Goal: Task Accomplishment & Management: Complete application form

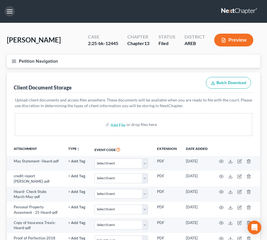
click at [7, 9] on button "button" at bounding box center [10, 11] width 10 height 10
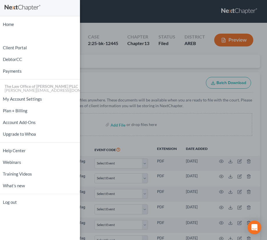
click at [86, 9] on div "Home New Case Client Portal DebtorCC Payments The Law Office of Furonda Brasfie…" at bounding box center [133, 120] width 267 height 240
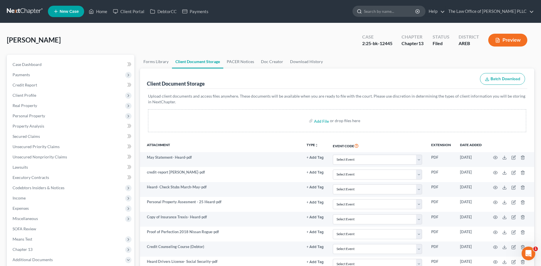
drag, startPoint x: 374, startPoint y: 12, endPoint x: 377, endPoint y: 11, distance: 3.1
click at [271, 11] on input "search" at bounding box center [390, 11] width 52 height 11
type input "darrell wilson"
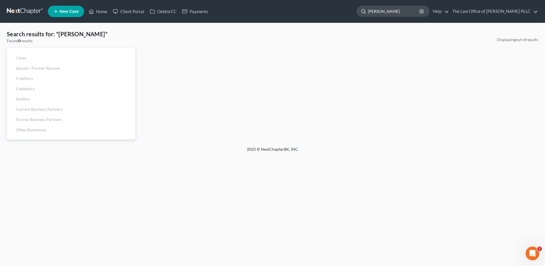
click at [271, 12] on input "darrell wilson" at bounding box center [394, 11] width 52 height 11
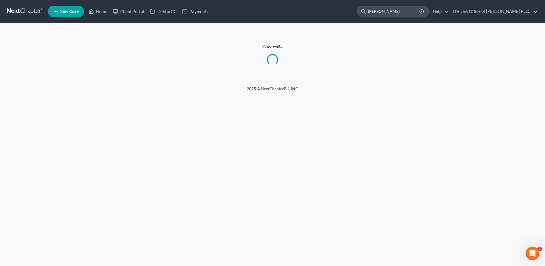
type input "darell wilson"
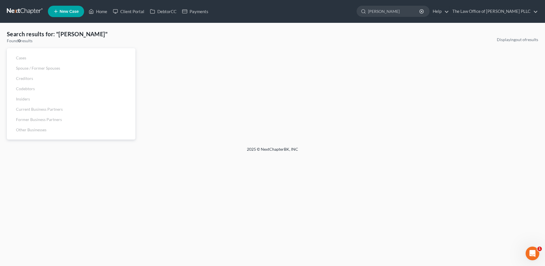
drag, startPoint x: 399, startPoint y: 10, endPoint x: 337, endPoint y: 12, distance: 61.9
click at [271, 12] on ul "New Case Home Client Portal DebtorCC Payments darrell wilson - No Result - See …" at bounding box center [293, 11] width 490 height 15
click at [129, 12] on link "Client Portal" at bounding box center [128, 11] width 37 height 10
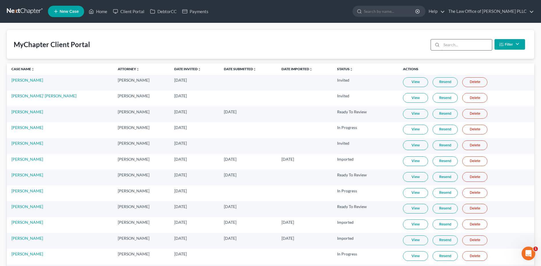
click at [271, 47] on input "search" at bounding box center [466, 44] width 50 height 11
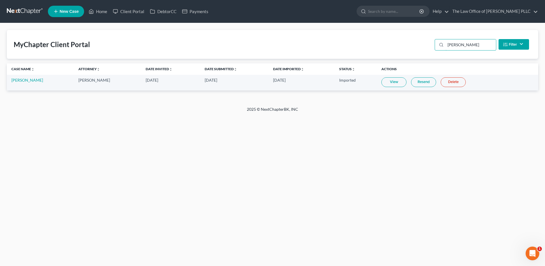
type input "Proctor"
click at [32, 79] on link "Charles Proctor" at bounding box center [27, 80] width 32 height 5
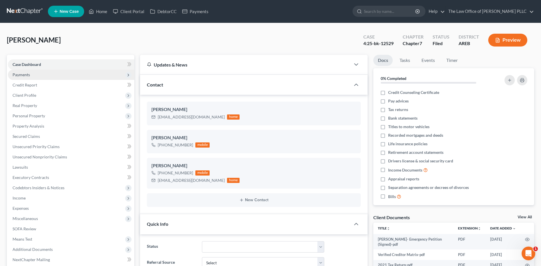
click at [26, 74] on span "Payments" at bounding box center [21, 74] width 17 height 5
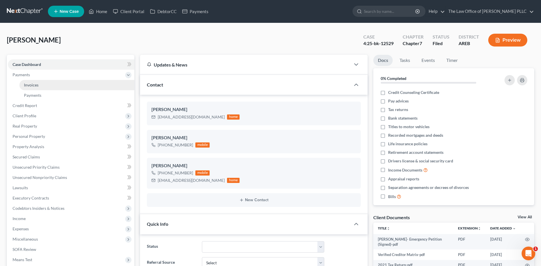
click at [29, 86] on span "Invoices" at bounding box center [31, 84] width 15 height 5
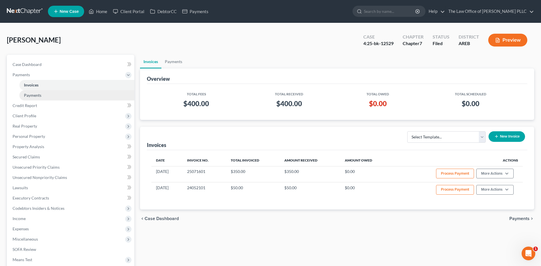
click at [32, 96] on span "Payments" at bounding box center [32, 95] width 17 height 5
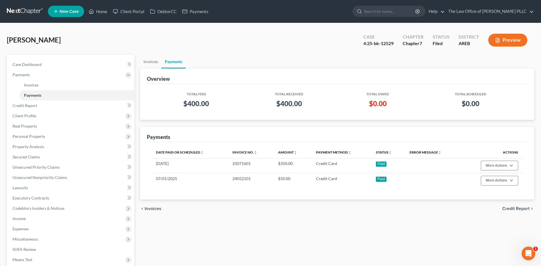
click at [103, 38] on div "Proctor, Charles Upgraded Case 4:25-bk-12529 Chapter Chapter 7 Status Filed Dis…" at bounding box center [270, 42] width 527 height 25
click at [59, 11] on link "New Case" at bounding box center [66, 11] width 36 height 11
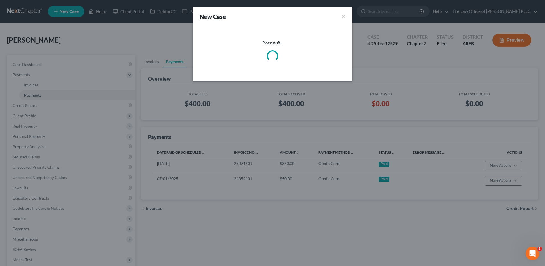
select select "6"
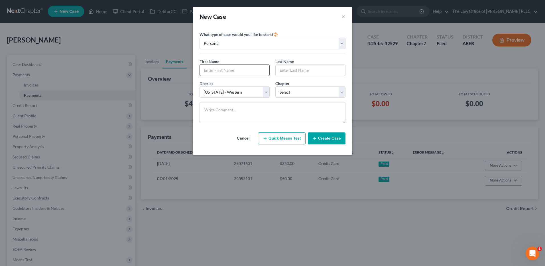
click at [220, 72] on input "text" at bounding box center [235, 70] width 70 height 11
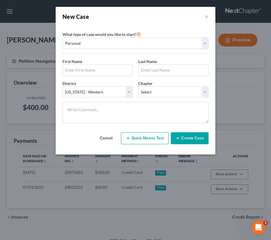
click at [262, 81] on div "New Case × Please select case type * Bankruptcy Bankruptcy What type of case wo…" at bounding box center [135, 120] width 271 height 240
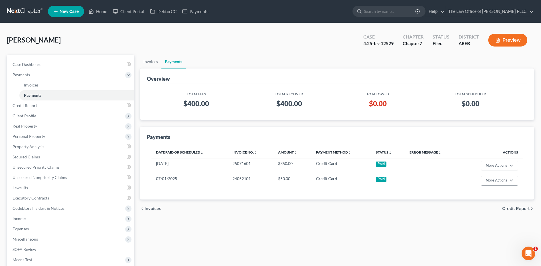
click at [72, 15] on link "New Case" at bounding box center [66, 11] width 36 height 11
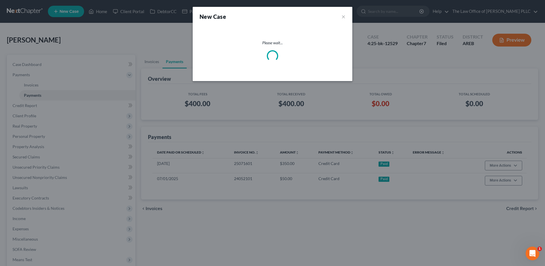
select select "6"
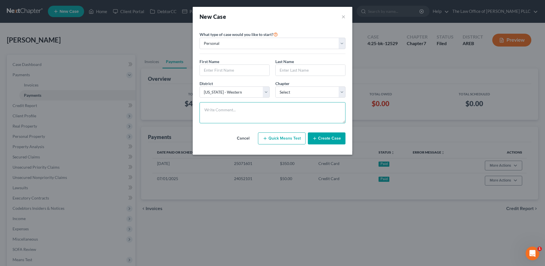
click at [222, 107] on textarea at bounding box center [273, 112] width 146 height 21
paste textarea "Kimberlly Hattison about a bankruptcy. Had an email from her asking about it. k…"
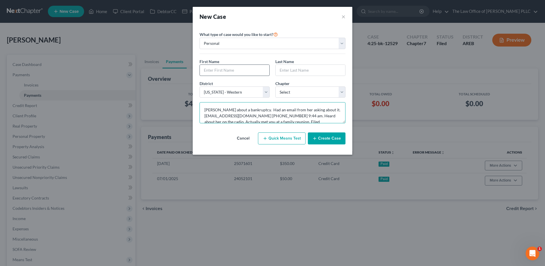
type textarea "Kimberlly Hattison about a bankruptcy. Had an email from her asking about it. k…"
click at [222, 72] on input "text" at bounding box center [235, 70] width 70 height 11
type input "Kimberly"
type input "Hattison"
click at [267, 92] on select "Select Alabama - Middle Alabama - Northern Alabama - Southern Alaska Arizona Ar…" at bounding box center [235, 91] width 70 height 11
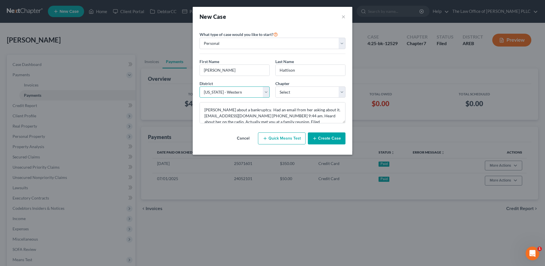
select select "5"
click at [200, 86] on select "Select Alabama - Middle Alabama - Northern Alabama - Southern Alaska Arizona Ar…" at bounding box center [235, 91] width 70 height 11
click at [271, 90] on select "Select 7 11 12 13" at bounding box center [310, 91] width 70 height 11
select select "3"
click at [271, 86] on select "Select 7 11 12 13" at bounding box center [310, 91] width 70 height 11
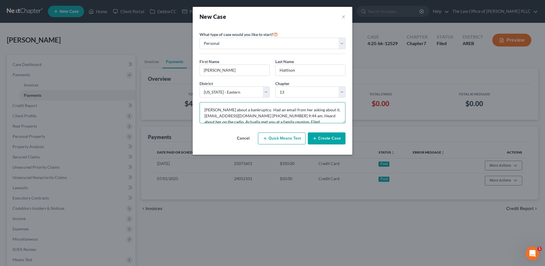
click at [239, 109] on textarea "Kimberlly Hattison about a bankruptcy. Had an email from her asking about it. k…" at bounding box center [273, 112] width 146 height 21
drag, startPoint x: 263, startPoint y: 109, endPoint x: 269, endPoint y: 105, distance: 6.9
click at [264, 109] on textarea "Kimberlly Hattison asking about a bankruptcy. Had an email from her asking abou…" at bounding box center [273, 112] width 146 height 21
type textarea "Kimberlly Hattison asking about a chapter 13 bankruptcy. Had an email from her …"
click at [271, 141] on button "Create Case" at bounding box center [327, 138] width 38 height 12
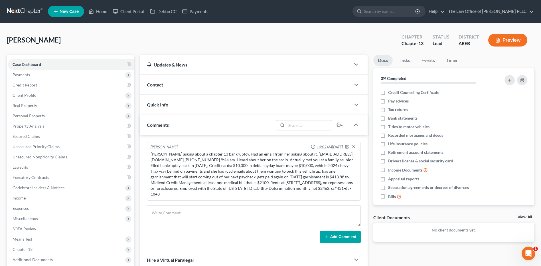
click at [188, 67] on div "Updates & News" at bounding box center [245, 65] width 197 height 6
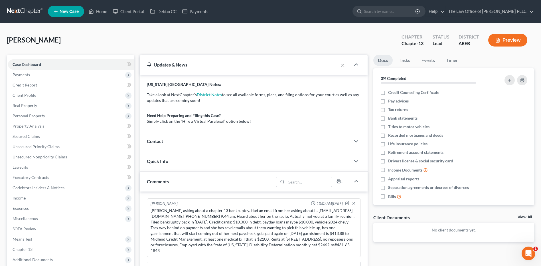
click at [188, 67] on div "Updates & News" at bounding box center [239, 65] width 185 height 6
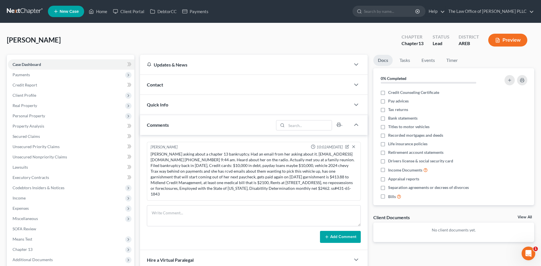
click at [156, 86] on span "Contact" at bounding box center [155, 84] width 16 height 5
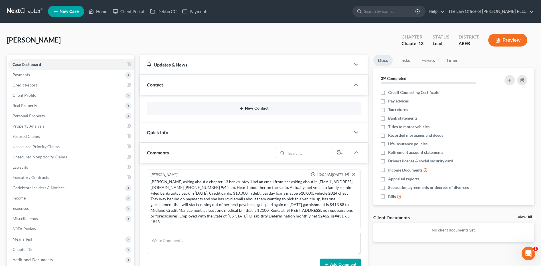
click at [251, 109] on button "New Contact" at bounding box center [253, 108] width 205 height 5
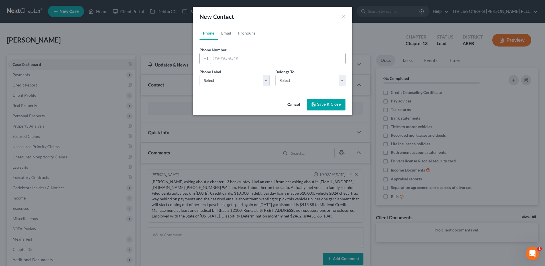
click at [214, 58] on input "tel" at bounding box center [277, 58] width 135 height 11
type input "501-838-7524"
click at [267, 84] on select "Select Mobile Home Work Other" at bounding box center [235, 80] width 70 height 11
select select "0"
click at [200, 75] on select "Select Mobile Home Work Other" at bounding box center [235, 80] width 70 height 11
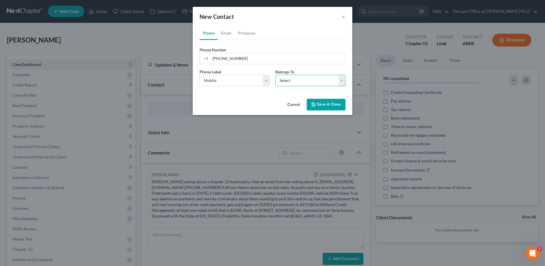
click at [271, 80] on select "Select Client Other" at bounding box center [310, 80] width 70 height 11
select select "0"
click at [271, 75] on select "Select Client Other" at bounding box center [310, 80] width 70 height 11
select select "0"
click at [229, 33] on link "Email" at bounding box center [226, 33] width 17 height 14
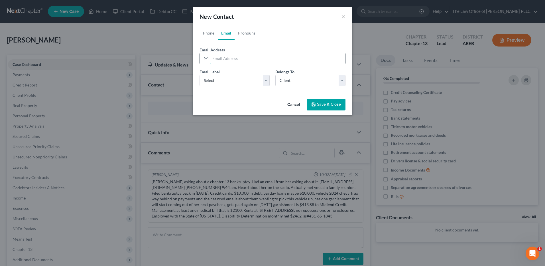
click at [233, 60] on input "email" at bounding box center [277, 58] width 135 height 11
click at [271, 182] on div "New Contact × Phone Email Pronouns Phone Number * +1 501-838-7524 Ext. Phone La…" at bounding box center [272, 133] width 545 height 266
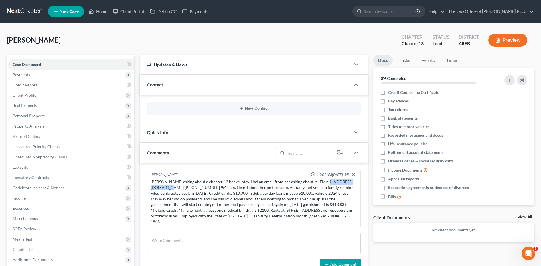
drag, startPoint x: 317, startPoint y: 182, endPoint x: 356, endPoint y: 175, distance: 39.5
click at [271, 178] on div "Kimberlly Hattison asking about a chapter 13 bankruptcy. Had an email from her …" at bounding box center [253, 202] width 209 height 48
copy div "kcyeargin@yahoo.com"
click at [160, 84] on span "Contact" at bounding box center [155, 84] width 16 height 5
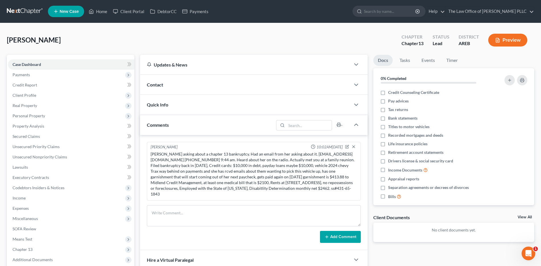
click at [160, 84] on span "Contact" at bounding box center [155, 84] width 16 height 5
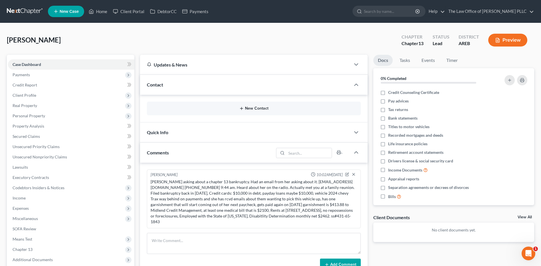
click at [261, 108] on button "New Contact" at bounding box center [253, 108] width 205 height 5
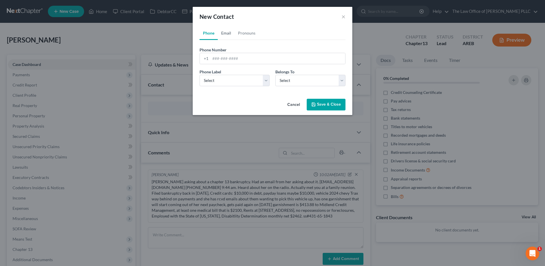
drag, startPoint x: 226, startPoint y: 32, endPoint x: 224, endPoint y: 40, distance: 7.7
click at [226, 32] on link "Email" at bounding box center [226, 33] width 17 height 14
click at [217, 59] on input "email" at bounding box center [277, 58] width 135 height 11
paste input "kcyeargin@yahoo.com"
type input "kcyeargin@yahoo.com"
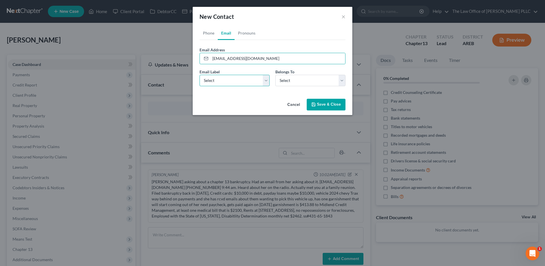
click at [222, 85] on select "Select Home Work Other" at bounding box center [235, 80] width 70 height 11
select select "0"
click at [200, 75] on select "Select Home Work Other" at bounding box center [235, 80] width 70 height 11
click at [271, 80] on select "Select Client Other" at bounding box center [310, 80] width 70 height 11
select select "0"
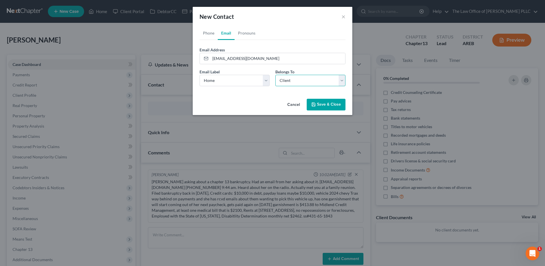
click at [271, 75] on select "Select Client Other" at bounding box center [310, 80] width 70 height 11
click at [207, 34] on link "Phone" at bounding box center [209, 33] width 18 height 14
drag, startPoint x: 212, startPoint y: 57, endPoint x: 222, endPoint y: 52, distance: 11.2
click at [212, 57] on input "tel" at bounding box center [277, 58] width 135 height 11
type input "501-838-7524"
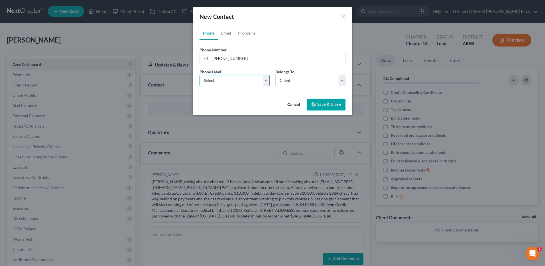
click at [250, 81] on select "Select Mobile Home Work Other" at bounding box center [235, 80] width 70 height 11
select select "0"
click at [200, 75] on select "Select Mobile Home Work Other" at bounding box center [235, 80] width 70 height 11
click at [271, 106] on button "Save & Close" at bounding box center [326, 105] width 39 height 12
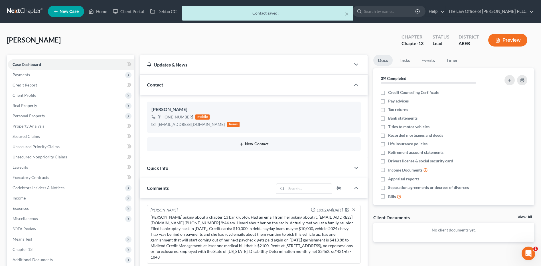
click at [247, 143] on button "New Contact" at bounding box center [253, 144] width 205 height 5
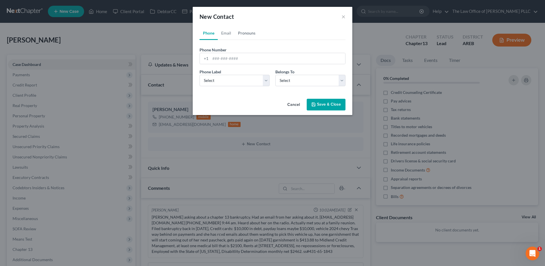
click at [247, 34] on link "Pronouns" at bounding box center [247, 33] width 24 height 14
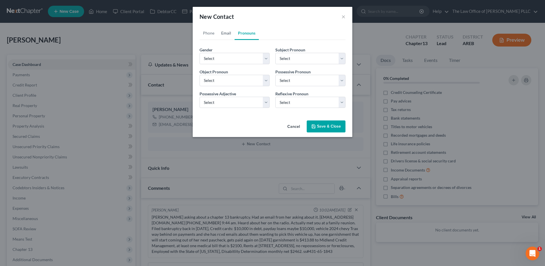
click at [226, 34] on link "Email" at bounding box center [226, 33] width 17 height 14
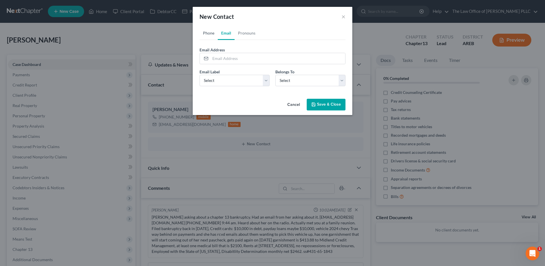
click at [208, 35] on link "Phone" at bounding box center [209, 33] width 18 height 14
click at [271, 16] on button "×" at bounding box center [344, 16] width 4 height 7
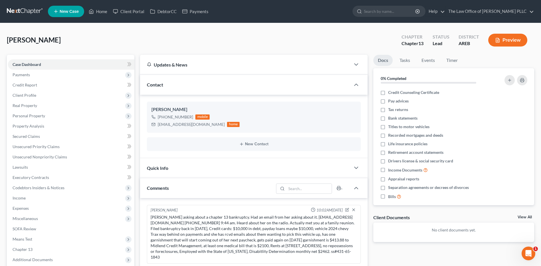
click at [175, 168] on div "Quick Info" at bounding box center [245, 168] width 210 height 20
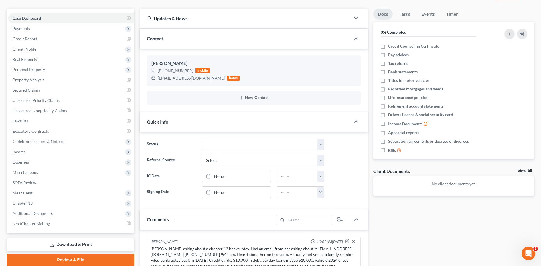
scroll to position [57, 0]
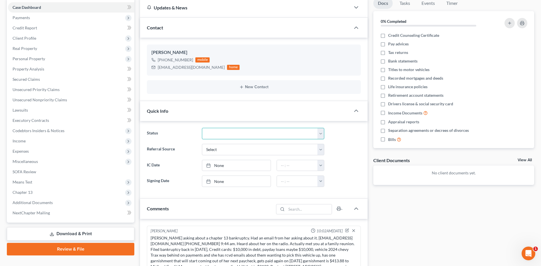
click at [225, 133] on select "Discharged Discharged & Reported Discharge Litigation Dismissal Notice Dismisse…" at bounding box center [263, 133] width 122 height 11
click at [222, 153] on select "Select Word Of Mouth Previous Clients Direct Mail Website Google Search Modern …" at bounding box center [263, 149] width 122 height 11
select select "6"
click at [202, 144] on select "Select Word Of Mouth Previous Clients Direct Mail Website Google Search Modern …" at bounding box center [263, 149] width 122 height 11
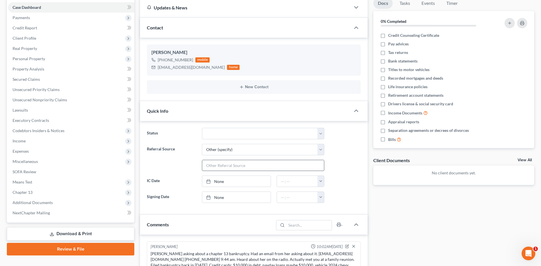
click at [233, 167] on input "text" at bounding box center [263, 165] width 122 height 11
type input "Radio"
click at [168, 170] on label "Referral Source" at bounding box center [171, 157] width 55 height 27
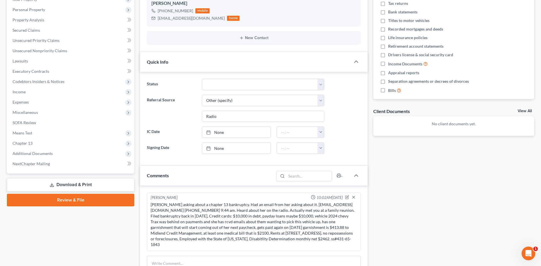
scroll to position [114, 0]
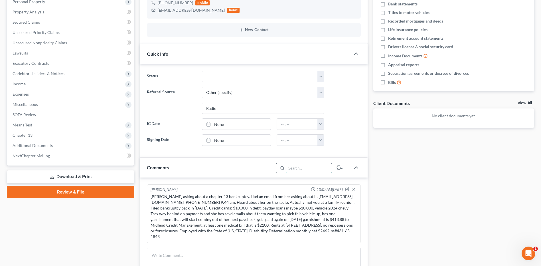
click at [271, 171] on input "search" at bounding box center [308, 168] width 45 height 10
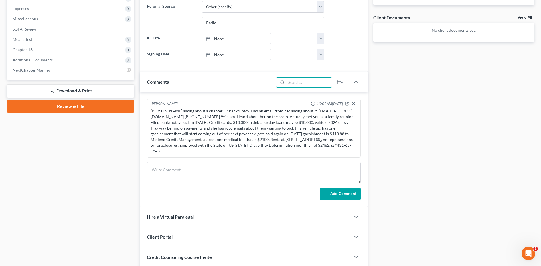
scroll to position [228, 0]
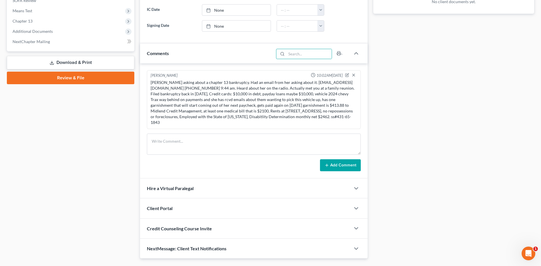
click at [155, 199] on div "Client Portal" at bounding box center [245, 208] width 210 height 20
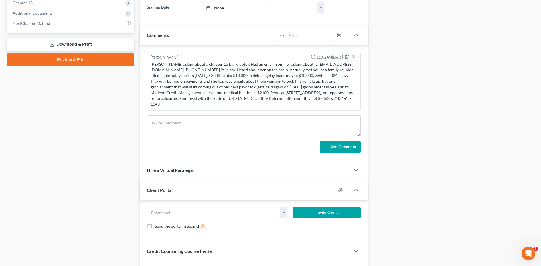
scroll to position [257, 0]
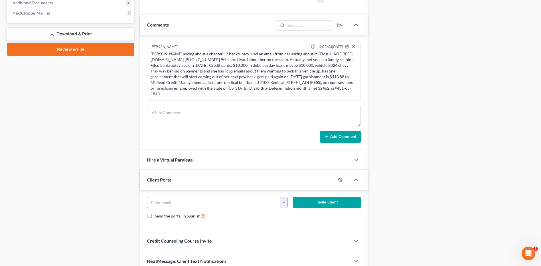
click at [182, 197] on input "email" at bounding box center [213, 202] width 133 height 11
paste input "kcyeargin@yahoo.com"
type input "kcyeargin@yahoo.com"
click at [271, 197] on button "Invite Client" at bounding box center [327, 202] width 68 height 11
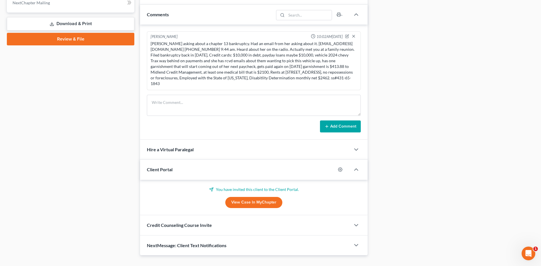
scroll to position [272, 0]
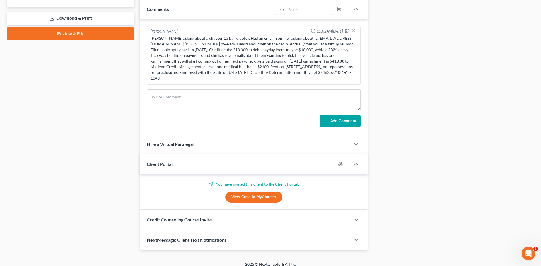
click at [204, 217] on span "Credit Counseling Course Invite" at bounding box center [179, 219] width 65 height 5
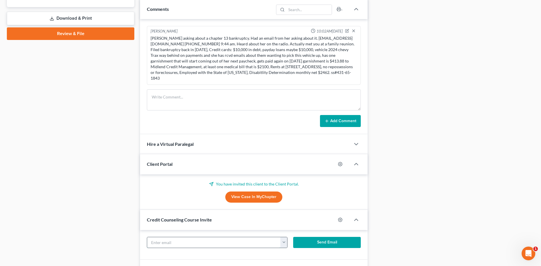
click at [197, 237] on input "text" at bounding box center [213, 242] width 133 height 11
paste input "kcyeargin@yahoo.com"
type input "kcyeargin@yahoo.com"
click at [271, 237] on button "Send Email" at bounding box center [327, 242] width 68 height 11
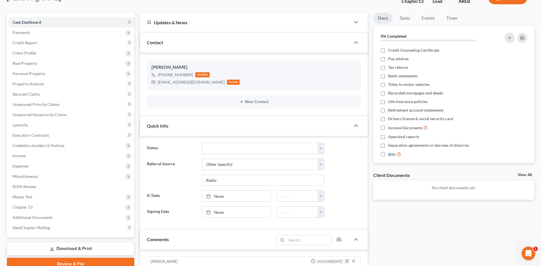
scroll to position [23, 0]
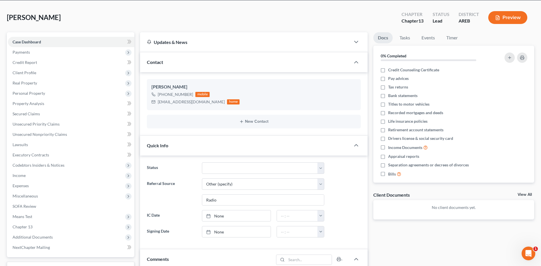
click at [157, 61] on span "Contact" at bounding box center [155, 61] width 16 height 5
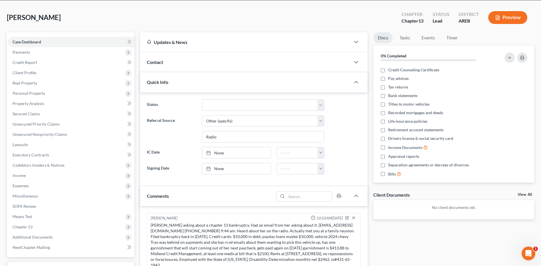
click at [171, 42] on div "Updates & News" at bounding box center [245, 42] width 197 height 6
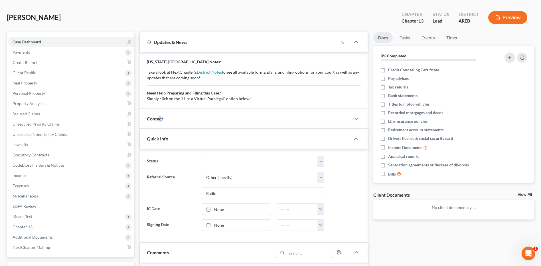
click at [161, 122] on div "Contact" at bounding box center [245, 119] width 210 height 20
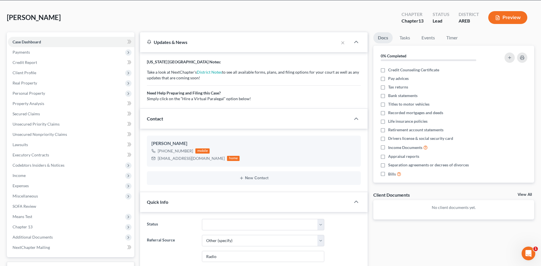
click at [157, 117] on span "Contact" at bounding box center [155, 118] width 16 height 5
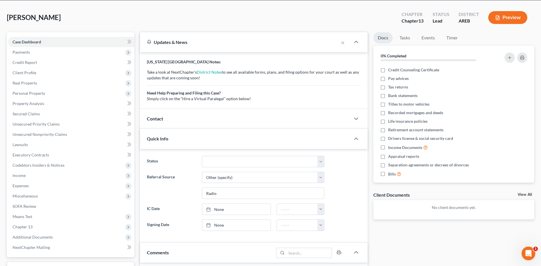
click at [155, 139] on span "Quick Info" at bounding box center [157, 138] width 21 height 5
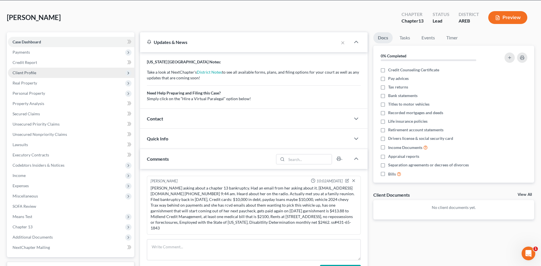
click at [31, 76] on span "Client Profile" at bounding box center [71, 73] width 126 height 10
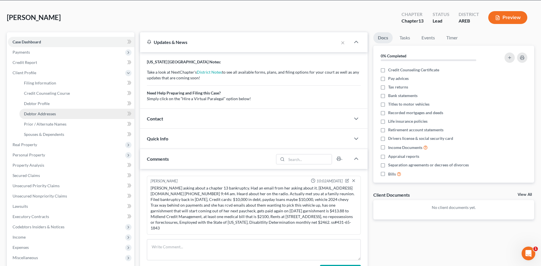
click at [41, 114] on span "Debtor Addresses" at bounding box center [40, 113] width 32 height 5
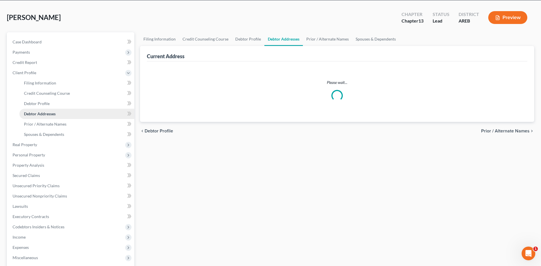
scroll to position [2, 0]
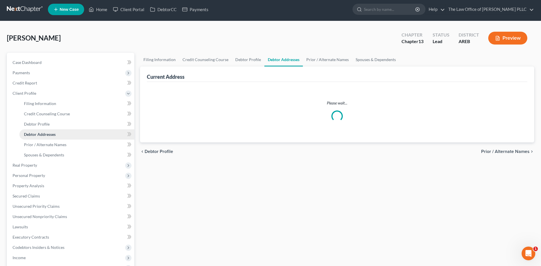
select select "0"
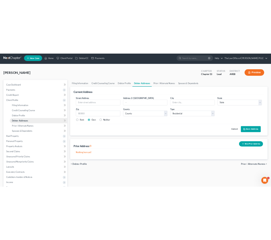
scroll to position [0, 0]
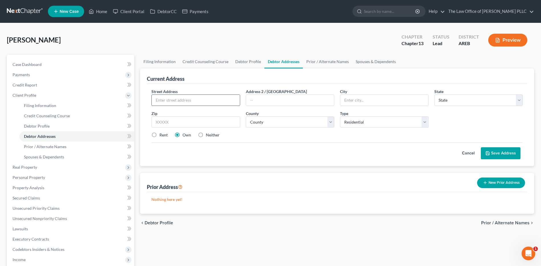
click at [173, 99] on input "text" at bounding box center [196, 100] width 88 height 11
click at [230, 39] on div "Hattison, Kimberly Upgraded Chapter Chapter 13 Status Lead District AREB Preview" at bounding box center [270, 42] width 527 height 25
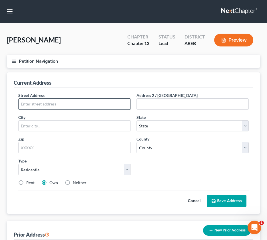
click at [40, 105] on input "text" at bounding box center [75, 104] width 112 height 11
type input "8701 Interstate 30 Apt. 217"
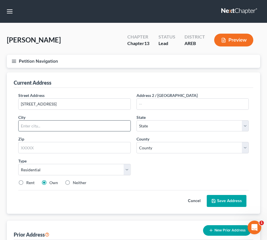
click at [34, 124] on input "text" at bounding box center [75, 126] width 112 height 11
type input "Little Rock"
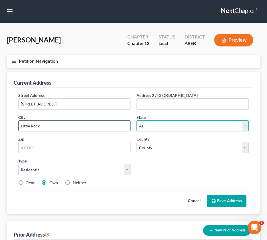
select select "2"
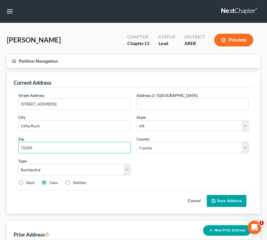
type input "72209"
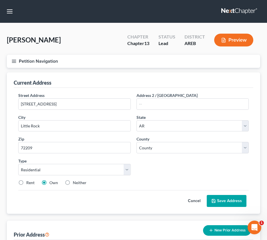
click at [26, 183] on label "Rent" at bounding box center [30, 183] width 8 height 6
click at [29, 183] on input "Rent" at bounding box center [31, 182] width 4 height 4
radio input "true"
click at [32, 173] on select "Select Residential Mailing Rental Business" at bounding box center [74, 169] width 112 height 11
select select "2"
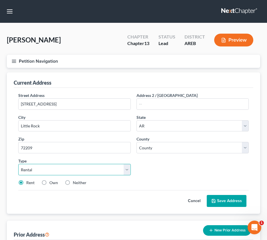
click at [18, 164] on select "Select Residential Mailing Rental Business" at bounding box center [74, 169] width 112 height 11
click at [214, 204] on button "Save Address" at bounding box center [226, 201] width 40 height 12
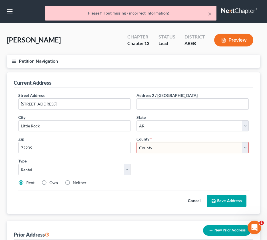
click at [163, 151] on select "County Arkansas County Ashley County Baxter County Benton County Boone County B…" at bounding box center [192, 147] width 112 height 11
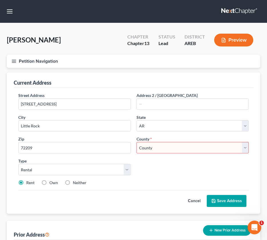
select select "59"
click at [136, 142] on select "County Arkansas County Ashley County Baxter County Benton County Boone County B…" at bounding box center [192, 147] width 112 height 11
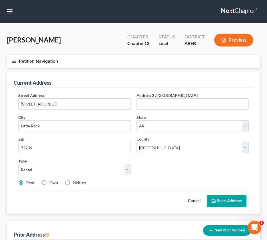
click at [219, 202] on button "Save Address" at bounding box center [226, 201] width 40 height 12
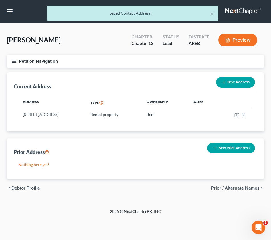
click at [18, 63] on button "Petition Navigation" at bounding box center [135, 61] width 257 height 13
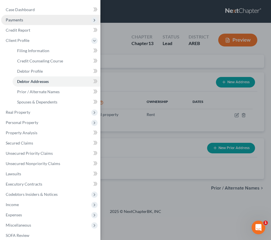
click at [19, 21] on span "Payments" at bounding box center [14, 19] width 17 height 5
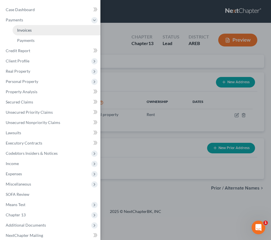
click at [24, 29] on span "Invoices" at bounding box center [24, 30] width 15 height 5
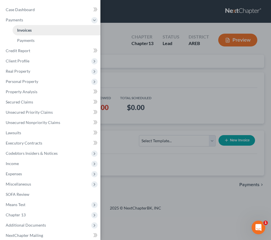
click at [30, 31] on span "Invoices" at bounding box center [24, 30] width 15 height 5
click at [145, 74] on div "Case Dashboard Payments Invoices Payments Payments Credit Report Client Profile" at bounding box center [135, 120] width 271 height 240
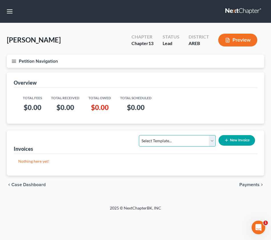
click at [214, 139] on select "Select Template... Credit Report Fee Chapter 7 Filing and Processing Fee Chapte…" at bounding box center [177, 140] width 77 height 11
select select "0"
click at [139, 135] on select "Select Template... Credit Report Fee Chapter 7 Filing and Processing Fee Chapte…" at bounding box center [177, 140] width 77 height 11
click at [239, 141] on button "New Invoice" at bounding box center [236, 140] width 36 height 11
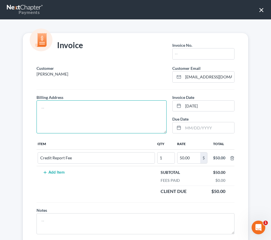
click at [47, 106] on textarea at bounding box center [101, 116] width 130 height 33
type textarea "8701 Interstate 30, Apt. 217 Little Rock, AR 72209"
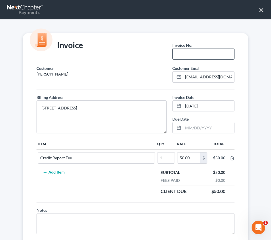
click at [188, 54] on input "text" at bounding box center [203, 53] width 62 height 11
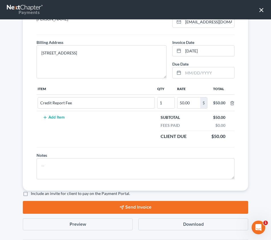
scroll to position [57, 0]
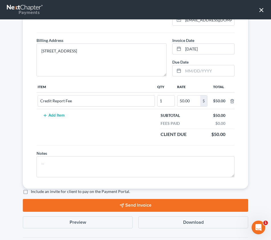
type input "25-08-11-01"
click at [31, 192] on label "Include an invite for client to pay on the Payment Portal." at bounding box center [80, 192] width 99 height 6
click at [33, 192] on input "Include an invite for client to pay on the Payment Portal." at bounding box center [35, 191] width 4 height 4
checkbox input "true"
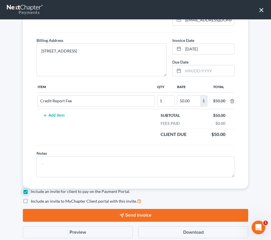
click at [31, 200] on label "Include an invite to MyChapter Client portal with this invite." at bounding box center [86, 201] width 111 height 7
click at [33, 200] on input "Include an invite to MyChapter Client portal with this invite." at bounding box center [35, 200] width 4 height 4
checkbox input "true"
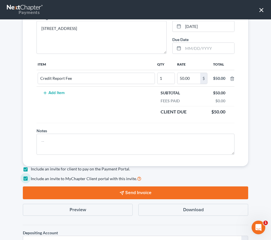
scroll to position [114, 0]
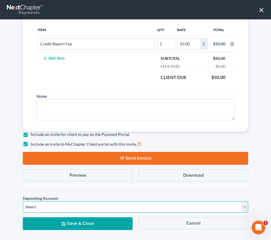
click at [39, 205] on select "Select Operation Trust" at bounding box center [135, 206] width 225 height 11
select select "0"
click at [23, 201] on select "Select Operation Trust" at bounding box center [135, 206] width 225 height 11
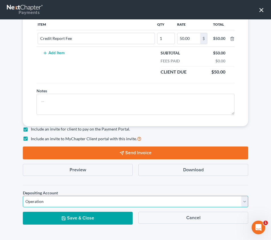
scroll to position [122, 0]
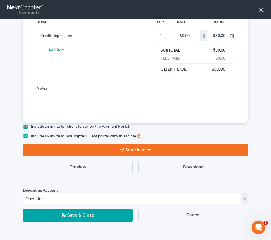
click at [125, 147] on button "Send Invoice" at bounding box center [135, 150] width 225 height 13
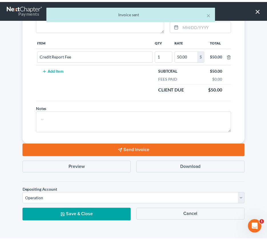
scroll to position [0, 0]
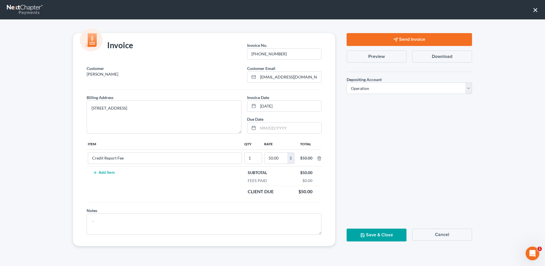
click at [271, 41] on button "Send Invoice" at bounding box center [409, 39] width 125 height 13
click at [271, 234] on button "Save & Close" at bounding box center [377, 234] width 60 height 13
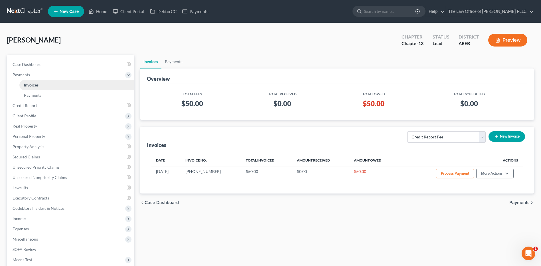
click at [53, 88] on link "Invoices" at bounding box center [76, 85] width 115 height 10
click at [36, 85] on span "Invoices" at bounding box center [31, 84] width 15 height 5
click at [271, 137] on select "Select Template... Credit Report Fee Chapter 7 Filing and Processing Fee Chapte…" at bounding box center [446, 136] width 78 height 11
select select "2"
click at [271, 131] on select "Select Template... Credit Report Fee Chapter 7 Filing and Processing Fee Chapte…" at bounding box center [446, 136] width 78 height 11
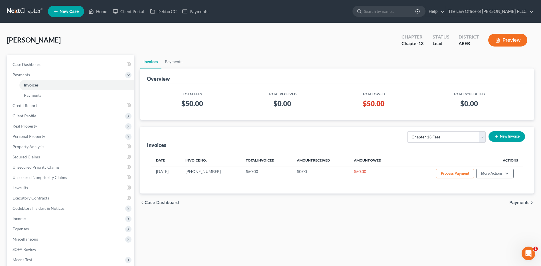
click at [271, 137] on button "New Invoice" at bounding box center [506, 136] width 36 height 11
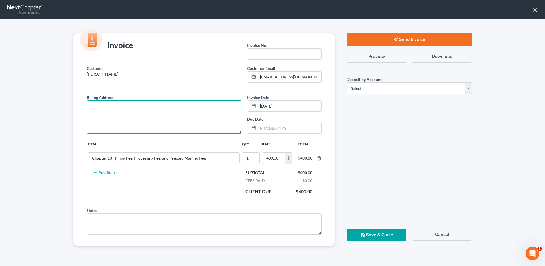
click at [97, 108] on textarea at bounding box center [164, 116] width 155 height 33
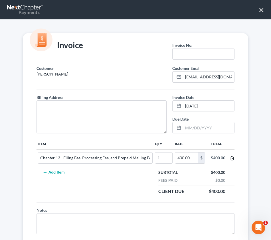
click at [232, 158] on line "button" at bounding box center [232, 158] width 0 height 1
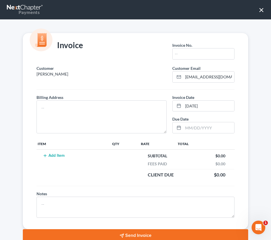
click at [55, 157] on button "Add Item" at bounding box center [53, 155] width 25 height 5
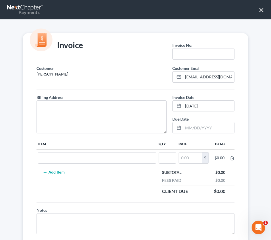
click at [61, 173] on button "Add Item" at bounding box center [53, 172] width 25 height 5
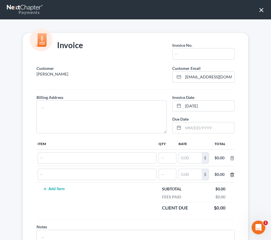
click at [230, 173] on icon "button" at bounding box center [232, 174] width 5 height 5
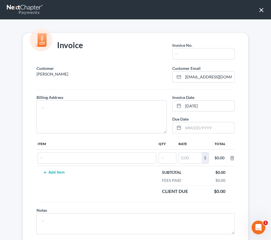
click at [230, 160] on div "Item Qty Rate Total $ $0.00 Add Item Subtotal $0.00 Fees Paid $0.00 Client Due …" at bounding box center [136, 170] width 204 height 64
click at [231, 158] on icon "button" at bounding box center [232, 158] width 3 height 4
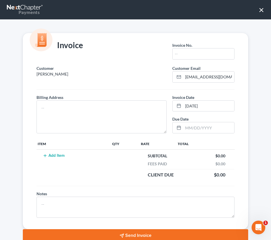
click at [50, 157] on button "Add Item" at bounding box center [53, 155] width 25 height 5
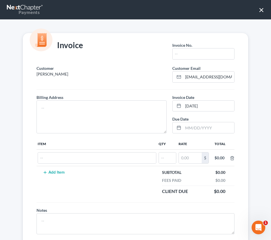
click at [264, 7] on button "×" at bounding box center [261, 9] width 5 height 9
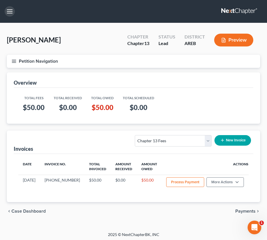
click at [7, 8] on button "button" at bounding box center [10, 11] width 10 height 10
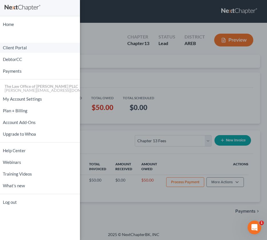
click at [15, 48] on link "Client Portal" at bounding box center [40, 48] width 80 height 10
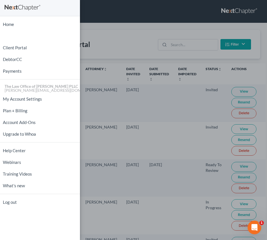
click at [103, 27] on div "Home New Case Client Portal DebtorCC Payments The Law Office of Furonda Brasfie…" at bounding box center [133, 120] width 267 height 240
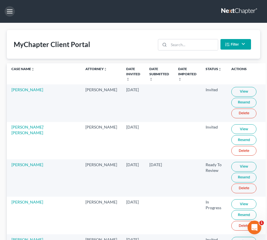
click at [11, 11] on button "button" at bounding box center [10, 11] width 10 height 10
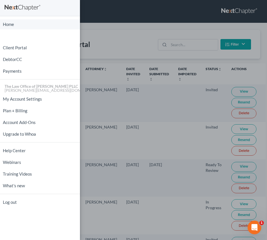
click at [13, 23] on link "Home" at bounding box center [40, 24] width 80 height 10
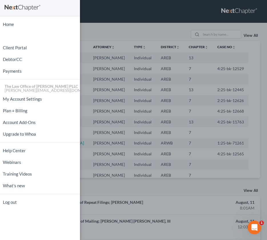
click at [104, 21] on div "Home New Case Client Portal DebtorCC Payments The Law Office of Furonda Brasfie…" at bounding box center [133, 120] width 267 height 240
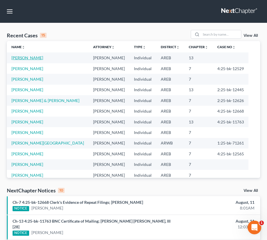
click at [37, 58] on link "Hattison, Kimberly" at bounding box center [27, 57] width 32 height 5
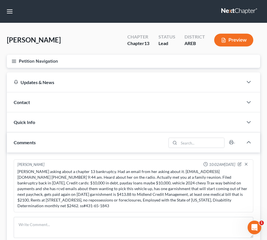
click at [230, 39] on button "Preview" at bounding box center [233, 40] width 39 height 13
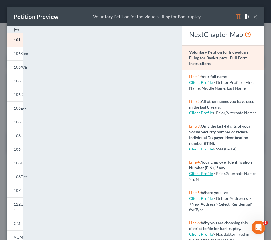
click at [253, 18] on button "×" at bounding box center [255, 16] width 4 height 7
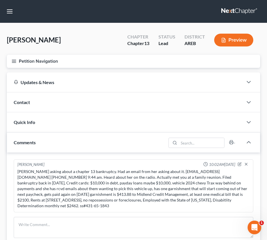
click at [16, 59] on icon "button" at bounding box center [13, 61] width 5 height 5
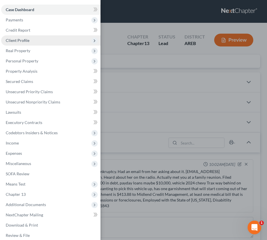
click at [26, 40] on span "Client Profile" at bounding box center [18, 40] width 24 height 5
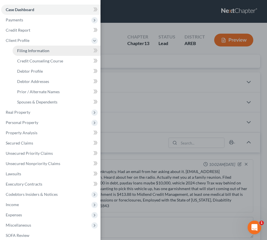
click at [30, 50] on span "Filing Information" at bounding box center [33, 50] width 32 height 5
select select "1"
select select "0"
select select "3"
select select "5"
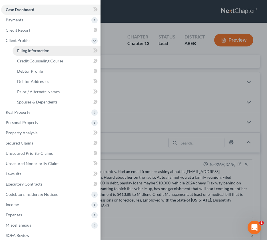
select select "2"
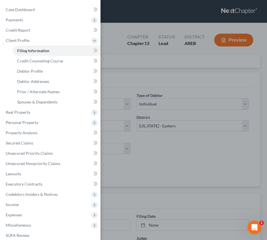
click at [123, 61] on div "Case Dashboard Payments Invoices Payments Payments Credit Report Client Profile" at bounding box center [133, 120] width 267 height 240
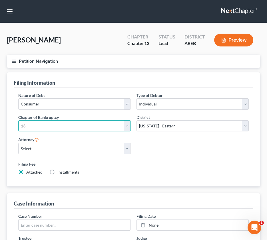
click at [129, 127] on select "Select 7 11 12 13" at bounding box center [74, 125] width 112 height 11
select select "0"
click at [18, 120] on select "Select 7 11 12 13" at bounding box center [74, 125] width 112 height 11
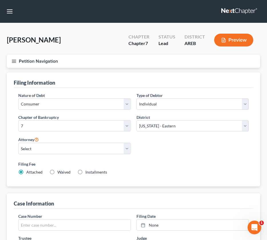
click at [180, 156] on div "Nature of Debt Select Business Consumer Other Nature of Business Select Clearin…" at bounding box center [133, 135] width 236 height 87
click at [11, 11] on button "button" at bounding box center [10, 11] width 10 height 10
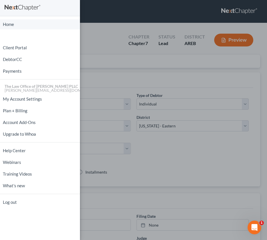
click at [12, 25] on link "Home" at bounding box center [40, 24] width 80 height 10
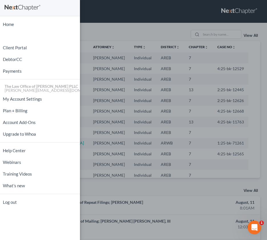
click at [199, 216] on div "Home New Case Client Portal DebtorCC Payments The Law Office of Furonda Brasfie…" at bounding box center [133, 120] width 267 height 240
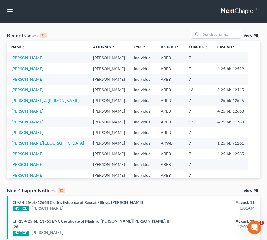
click at [27, 58] on link "Hattison, Kimberly" at bounding box center [27, 57] width 32 height 5
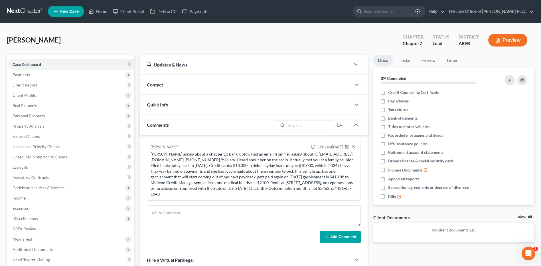
click at [16, 14] on link at bounding box center [25, 11] width 36 height 10
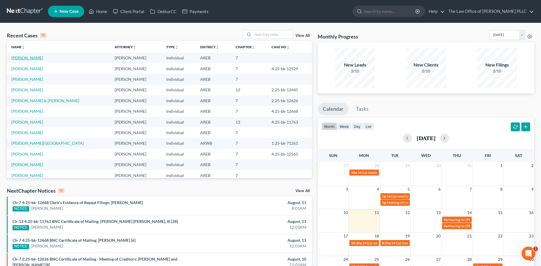
click at [33, 56] on link "[PERSON_NAME]" at bounding box center [27, 57] width 32 height 5
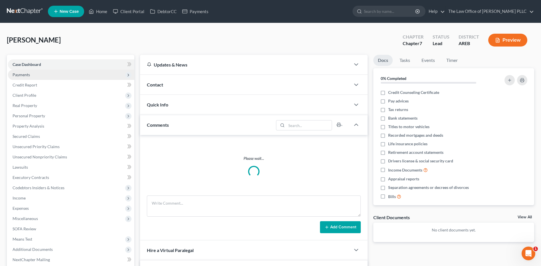
click at [19, 75] on span "Payments" at bounding box center [21, 74] width 17 height 5
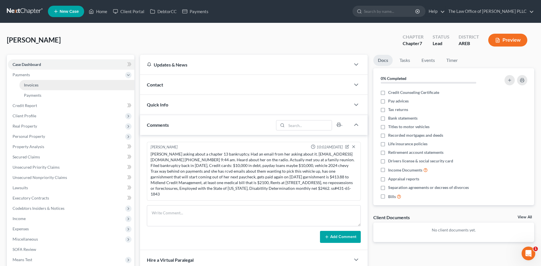
click at [31, 86] on span "Invoices" at bounding box center [31, 84] width 15 height 5
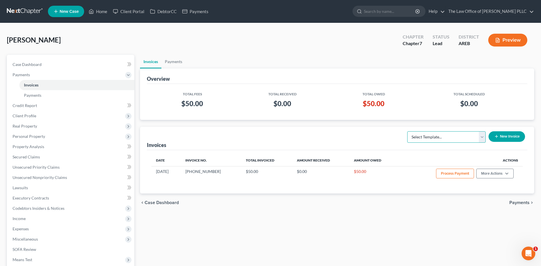
click at [483, 139] on select "Select Template... Credit Report Fee Chapter 7 Filing and Processing Fee Chapte…" at bounding box center [446, 136] width 78 height 11
select select "1"
click at [408, 131] on select "Select Template... Credit Report Fee Chapter 7 Filing and Processing Fee Chapte…" at bounding box center [446, 136] width 78 height 11
click at [504, 135] on button "New Invoice" at bounding box center [506, 136] width 36 height 11
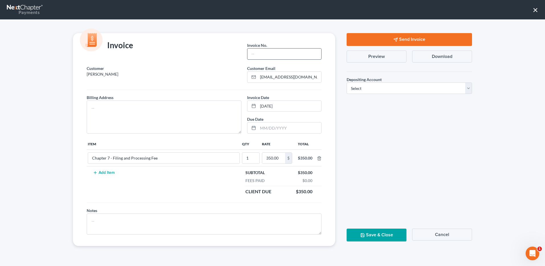
click at [261, 56] on input "text" at bounding box center [284, 53] width 74 height 11
type input "25-08-11-02"
click at [102, 109] on textarea at bounding box center [164, 116] width 155 height 33
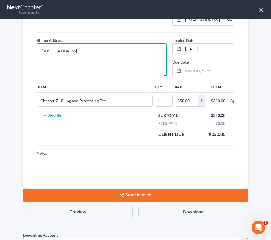
scroll to position [102, 0]
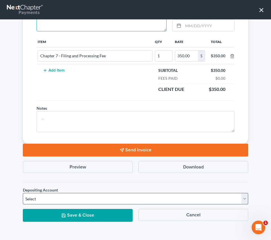
type textarea "8701 Interstate 30, Apt. 217 Little Rock, AR 72209"
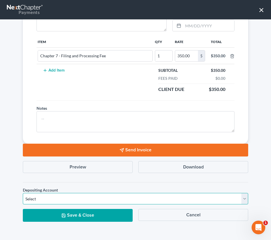
drag, startPoint x: 31, startPoint y: 198, endPoint x: 29, endPoint y: 201, distance: 3.1
click at [29, 201] on select "Select Operation Trust" at bounding box center [135, 198] width 225 height 11
select select "0"
click at [23, 193] on select "Select Operation Trust" at bounding box center [135, 198] width 225 height 11
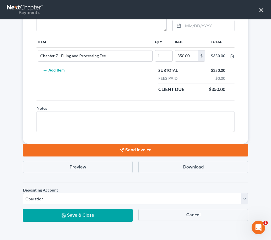
click at [133, 153] on button "Send Invoice" at bounding box center [135, 150] width 225 height 13
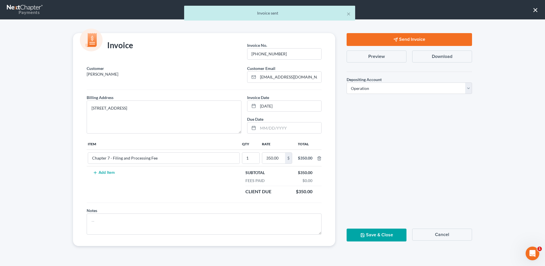
scroll to position [0, 0]
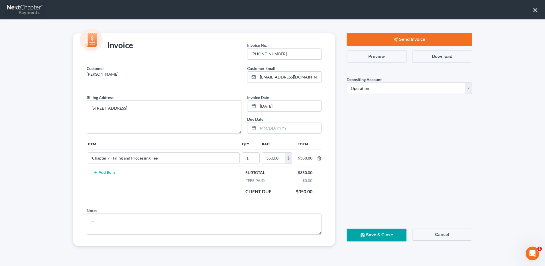
click at [18, 9] on div "Payments" at bounding box center [23, 12] width 33 height 6
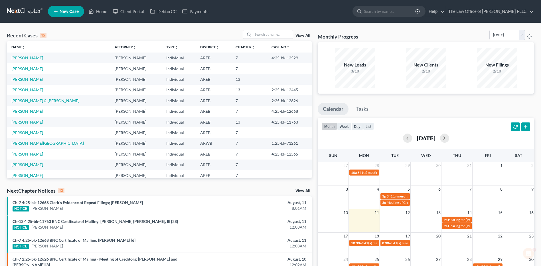
click at [21, 59] on link "[PERSON_NAME]" at bounding box center [27, 57] width 32 height 5
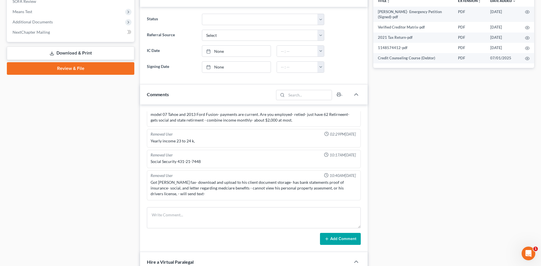
scroll to position [200, 0]
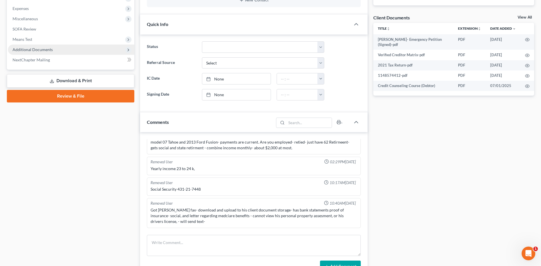
click at [38, 50] on span "Additional Documents" at bounding box center [33, 49] width 40 height 5
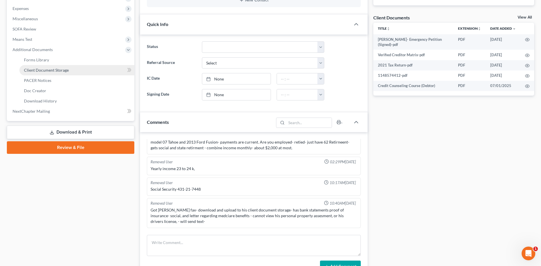
click at [45, 74] on link "Client Document Storage" at bounding box center [76, 70] width 115 height 10
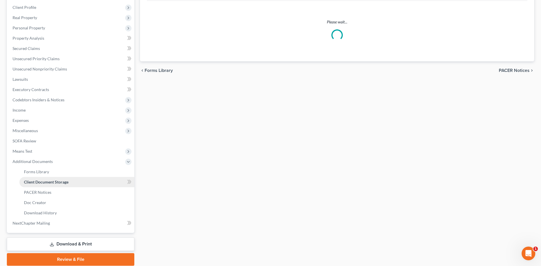
scroll to position [7, 0]
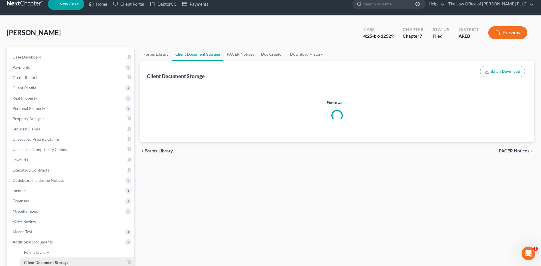
select select "0"
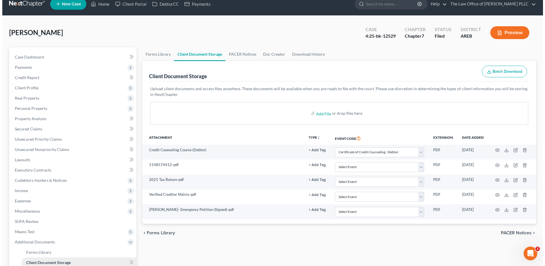
scroll to position [0, 0]
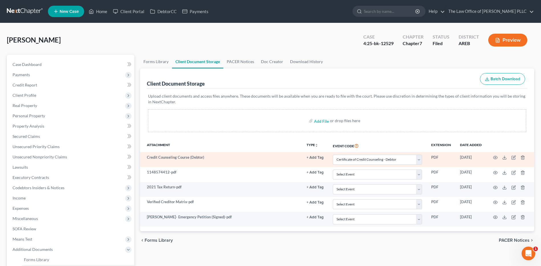
click at [180, 161] on td "Credit Counseling Course (Debtor)" at bounding box center [221, 159] width 162 height 15
click at [498, 157] on td at bounding box center [510, 159] width 48 height 15
click at [494, 158] on icon "button" at bounding box center [495, 157] width 5 height 5
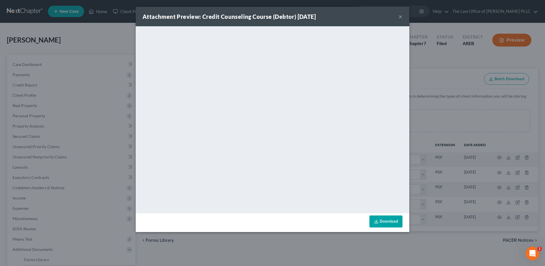
click at [403, 15] on div "Attachment Preview: Credit Counseling Course (Debtor) 07/01/2025 ×" at bounding box center [273, 16] width 274 height 19
click at [400, 17] on button "×" at bounding box center [401, 16] width 4 height 7
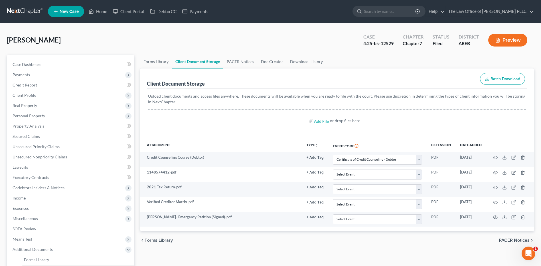
click at [69, 11] on span "New Case" at bounding box center [69, 11] width 19 height 4
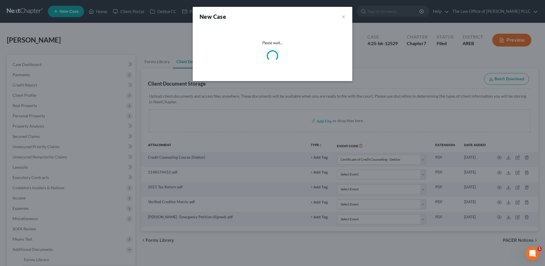
select select "6"
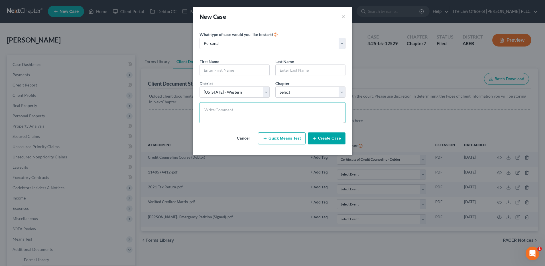
click at [215, 107] on textarea at bounding box center [273, 112] width 146 height 21
paste textarea "Aaron Ward referred by Keidra Brewer, 501-297-8926 aaronward.06@gmail.com have …"
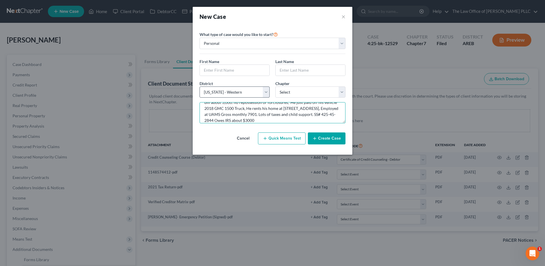
type textarea "Aaron Ward referred by Keidra Brewer, 501-297-8926 aaronward.06@gmail.com have …"
click at [264, 92] on select "Select Alabama - Middle Alabama - Northern Alabama - Southern Alaska Arizona Ar…" at bounding box center [235, 91] width 70 height 11
select select "5"
click at [200, 86] on select "Select Alabama - Middle Alabama - Northern Alabama - Southern Alaska Arizona Ar…" at bounding box center [235, 91] width 70 height 11
click at [291, 122] on textarea "Aaron Ward referred by Keidra Brewer, 501-297-8926 aaronward.06@gmail.com have …" at bounding box center [273, 112] width 146 height 21
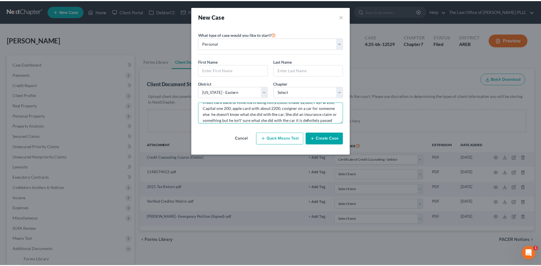
scroll to position [0, 0]
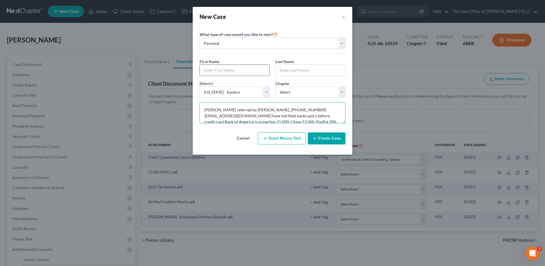
type textarea "[PERSON_NAME] referred by [PERSON_NAME], [PHONE_NUMBER] [EMAIL_ADDRESS][DOMAIN_…"
click at [225, 73] on input "text" at bounding box center [235, 70] width 70 height 11
type input "Aaron"
type input "[PERSON_NAME]"
click at [281, 91] on select "Select 7 11 12 13" at bounding box center [310, 91] width 70 height 11
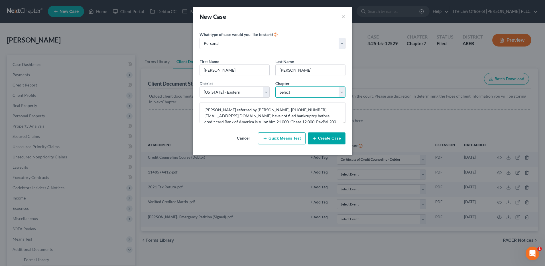
select select "0"
click at [275, 86] on select "Select 7 11 12 13" at bounding box center [310, 91] width 70 height 11
click at [320, 139] on button "Create Case" at bounding box center [327, 138] width 38 height 12
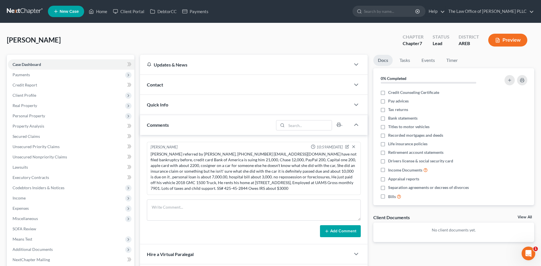
click at [159, 85] on span "Contact" at bounding box center [155, 84] width 16 height 5
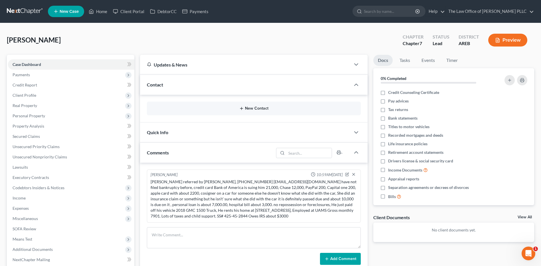
click at [249, 107] on button "New Contact" at bounding box center [253, 108] width 205 height 5
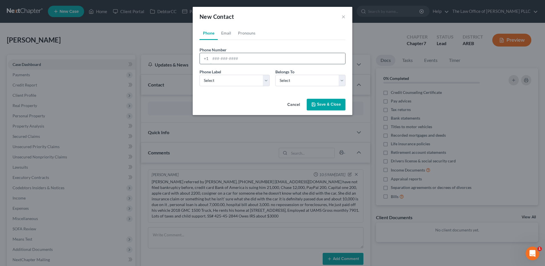
click at [213, 58] on input "tel" at bounding box center [277, 58] width 135 height 11
type input "501-297-8926"
click at [241, 80] on select "Select Mobile Home Work Other" at bounding box center [235, 80] width 70 height 11
select select "0"
click at [200, 75] on select "Select Mobile Home Work Other" at bounding box center [235, 80] width 70 height 11
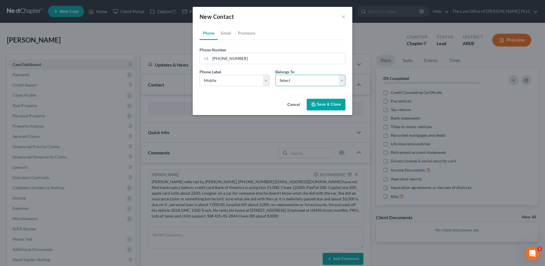
click at [292, 79] on select "Select Client Other" at bounding box center [310, 80] width 70 height 11
select select "0"
click at [275, 75] on select "Select Client Other" at bounding box center [310, 80] width 70 height 11
click at [271, 129] on div "New Contact × Phone Email Pronouns Phone Number * +1 501-297-8926 Ext. Phone La…" at bounding box center [272, 133] width 545 height 266
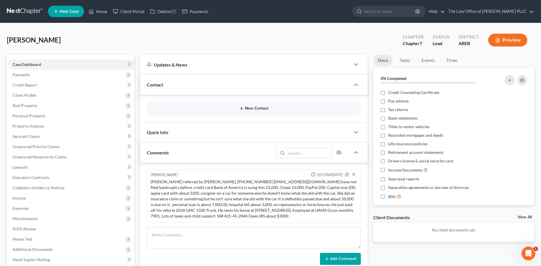
click at [255, 108] on button "New Contact" at bounding box center [253, 108] width 205 height 5
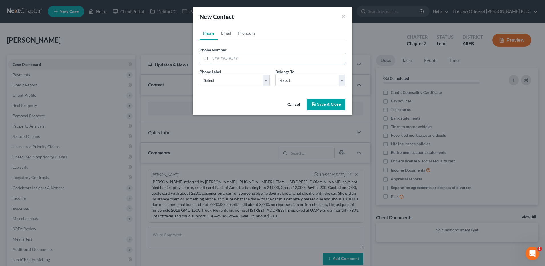
click at [212, 57] on input "tel" at bounding box center [277, 58] width 135 height 11
type input "5012978926"
click at [233, 81] on select "Select Mobile Home Work Other" at bounding box center [235, 80] width 70 height 11
select select "0"
click at [200, 75] on select "Select Mobile Home Work Other" at bounding box center [235, 80] width 70 height 11
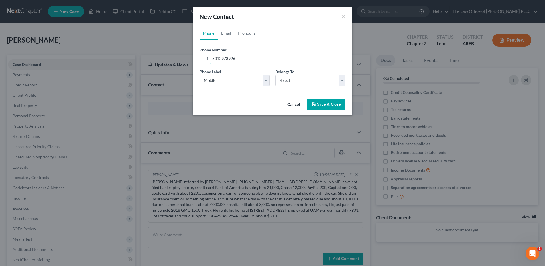
drag, startPoint x: 219, startPoint y: 58, endPoint x: 232, endPoint y: 56, distance: 12.8
click at [220, 58] on input "5012978926" at bounding box center [277, 58] width 135 height 11
click at [228, 59] on input "501-2978926" at bounding box center [277, 58] width 135 height 11
type input "501-297-8926"
click at [289, 82] on select "Select Client Other" at bounding box center [310, 80] width 70 height 11
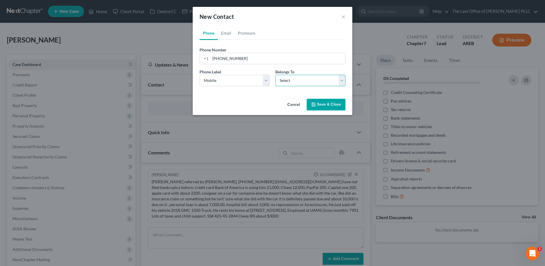
select select "0"
click at [275, 75] on select "Select Client Other" at bounding box center [310, 80] width 70 height 11
select select "0"
click at [228, 33] on link "Email" at bounding box center [226, 33] width 17 height 14
click at [216, 58] on input "email" at bounding box center [277, 58] width 135 height 11
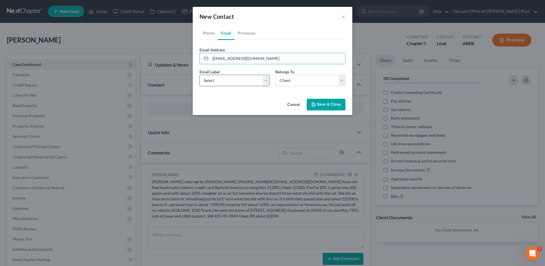
type input "[EMAIL_ADDRESS][DOMAIN_NAME]"
click at [208, 80] on select "Select Home Work Other" at bounding box center [235, 80] width 70 height 11
select select "0"
click at [200, 75] on select "Select Home Work Other" at bounding box center [235, 80] width 70 height 11
click at [323, 105] on button "Save & Close" at bounding box center [326, 105] width 39 height 12
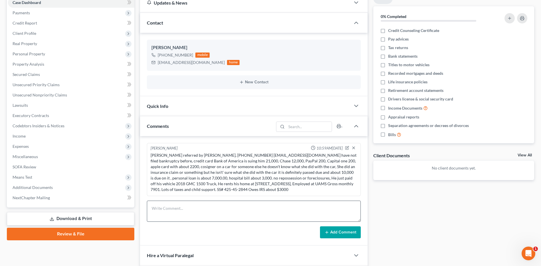
scroll to position [86, 0]
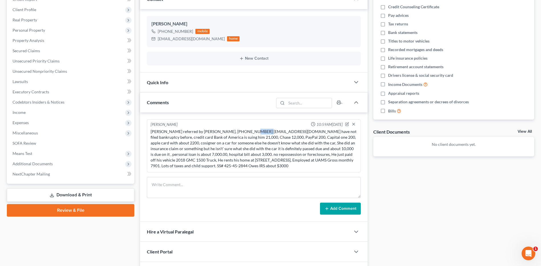
drag, startPoint x: 246, startPoint y: 131, endPoint x: 257, endPoint y: 131, distance: 11.1
click at [257, 131] on div "[PERSON_NAME] referred by [PERSON_NAME], [PHONE_NUMBER] [EMAIL_ADDRESS][DOMAIN_…" at bounding box center [254, 149] width 206 height 40
drag, startPoint x: 246, startPoint y: 132, endPoint x: 291, endPoint y: 132, distance: 44.5
click at [291, 132] on div "[PERSON_NAME] referred by [PERSON_NAME], [PHONE_NUMBER] [EMAIL_ADDRESS][DOMAIN_…" at bounding box center [254, 149] width 206 height 40
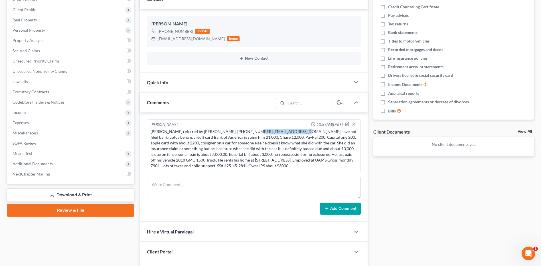
copy div "[EMAIL_ADDRESS][DOMAIN_NAME]"
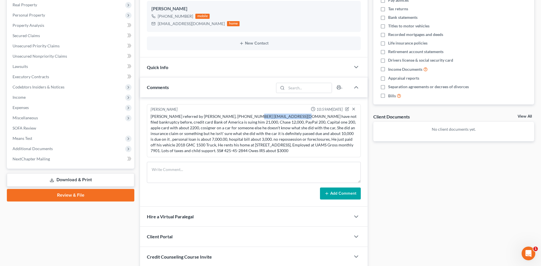
scroll to position [143, 0]
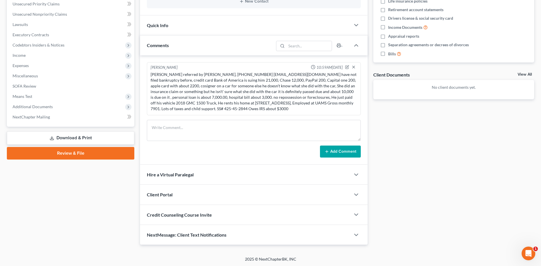
click at [167, 192] on span "Client Portal" at bounding box center [160, 194] width 26 height 5
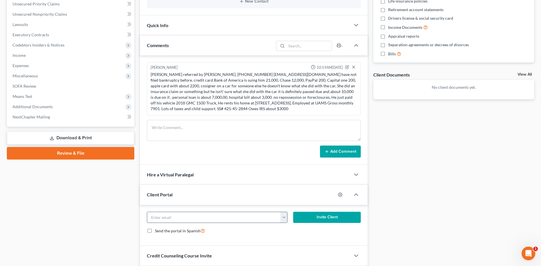
click at [171, 219] on input "email" at bounding box center [213, 217] width 133 height 11
paste input "[EMAIL_ADDRESS][DOMAIN_NAME]"
type input "[EMAIL_ADDRESS][DOMAIN_NAME]"
click at [155, 229] on label "Send the portal in Spanish" at bounding box center [180, 230] width 50 height 7
click at [157, 229] on input "Send the portal in Spanish" at bounding box center [159, 229] width 4 height 4
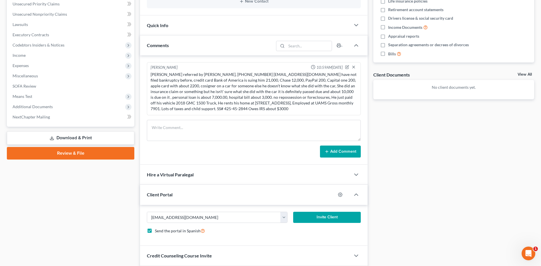
click at [155, 229] on label "Send the portal in Spanish" at bounding box center [180, 230] width 50 height 7
click at [157, 229] on input "Send the portal in Spanish" at bounding box center [159, 229] width 4 height 4
checkbox input "false"
click at [328, 218] on button "Invite Client" at bounding box center [327, 217] width 68 height 11
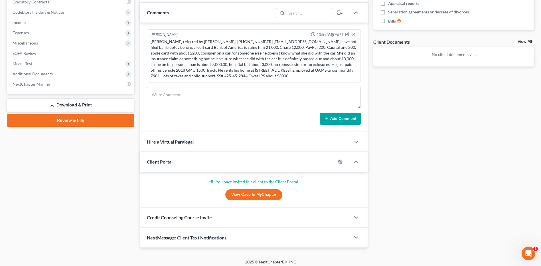
scroll to position [179, 0]
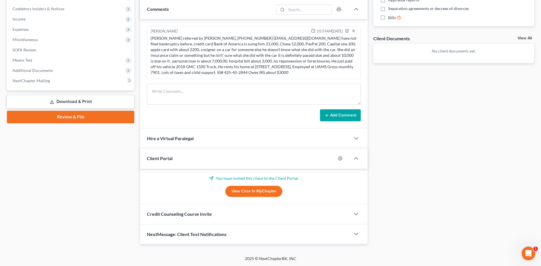
click at [191, 212] on span "Credit Counseling Course Invite" at bounding box center [179, 213] width 65 height 5
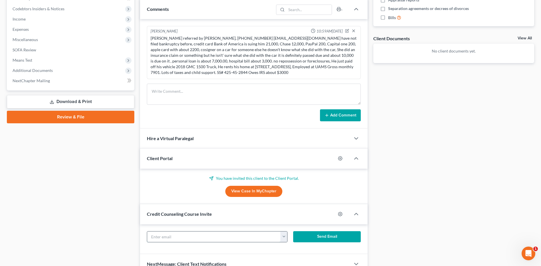
click at [170, 235] on input "text" at bounding box center [213, 236] width 133 height 11
paste input "[EMAIL_ADDRESS][DOMAIN_NAME]"
type input "[EMAIL_ADDRESS][DOMAIN_NAME]"
click at [384, 219] on div "Docs Tasks Events Timer 0% Completed Nothing here yet! Credit Counseling Certif…" at bounding box center [453, 75] width 167 height 398
click at [325, 236] on button "Send Email" at bounding box center [327, 236] width 68 height 11
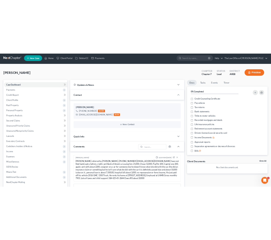
scroll to position [0, 0]
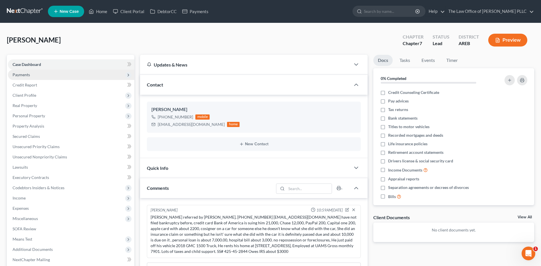
click at [32, 77] on span "Payments" at bounding box center [71, 75] width 126 height 10
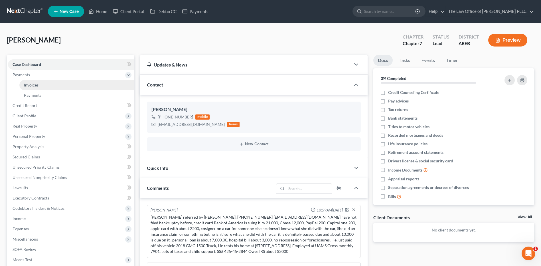
click at [33, 85] on span "Invoices" at bounding box center [31, 84] width 15 height 5
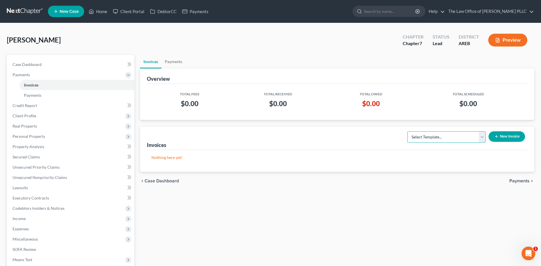
click at [482, 138] on select "Select Template... Credit Report Fee Chapter 7 Filing and Processing Fee Chapte…" at bounding box center [446, 136] width 78 height 11
select select "0"
click at [408, 131] on select "Select Template... Credit Report Fee Chapter 7 Filing and Processing Fee Chapte…" at bounding box center [446, 136] width 78 height 11
click at [505, 139] on button "New Invoice" at bounding box center [506, 136] width 36 height 11
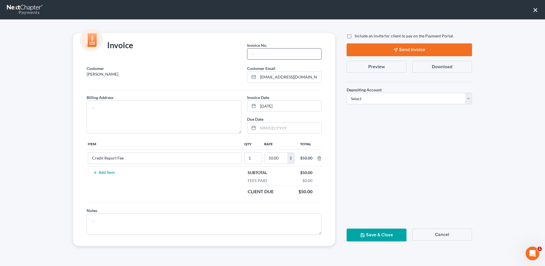
click at [264, 51] on input "text" at bounding box center [284, 53] width 74 height 11
type input "[PHONE_NUMBER]"
click at [95, 109] on textarea at bounding box center [164, 116] width 155 height 33
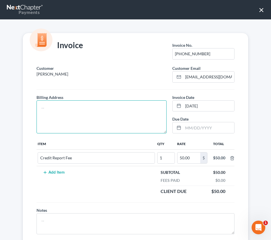
click at [42, 104] on textarea at bounding box center [101, 116] width 130 height 33
paste textarea "3502 West Capital Avenue, Little Rock, AR 72205"
click at [90, 108] on textarea "3502 West Capital Avenue, Little Rock, AR 72205" at bounding box center [101, 116] width 130 height 33
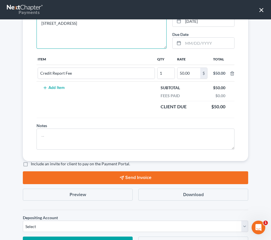
scroll to position [86, 0]
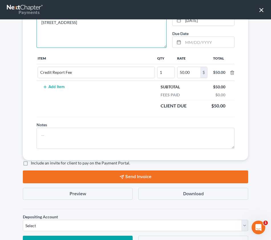
type textarea "3502 West Capital Avenue Little Rock, AR 72205"
click at [31, 164] on label "Include an invite for client to pay on the Payment Portal." at bounding box center [80, 163] width 99 height 6
click at [33, 164] on input "Include an invite for client to pay on the Payment Portal." at bounding box center [35, 162] width 4 height 4
checkbox input "true"
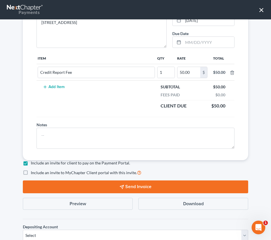
click at [31, 171] on label "Include an invite to MyChapter Client portal with this invite." at bounding box center [86, 172] width 111 height 7
click at [33, 171] on input "Include an invite to MyChapter Client portal with this invite." at bounding box center [35, 171] width 4 height 4
checkbox input "true"
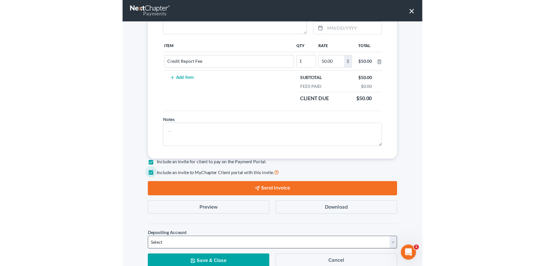
scroll to position [122, 0]
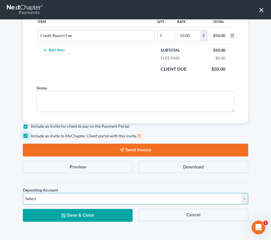
click at [45, 197] on select "Select Operation Trust" at bounding box center [135, 198] width 225 height 11
select select "0"
click at [23, 193] on select "Select Operation Trust" at bounding box center [135, 198] width 225 height 11
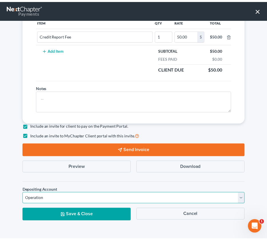
scroll to position [0, 0]
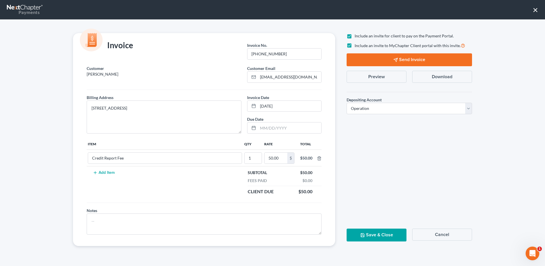
click at [413, 59] on button "Send Invoice" at bounding box center [409, 59] width 125 height 13
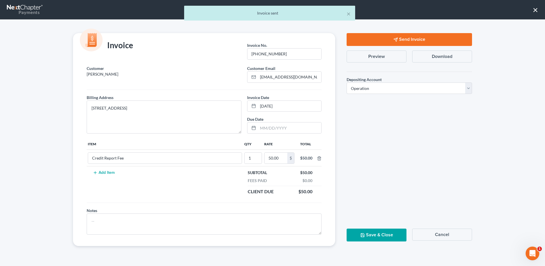
click at [368, 237] on button "Save & Close" at bounding box center [377, 234] width 60 height 13
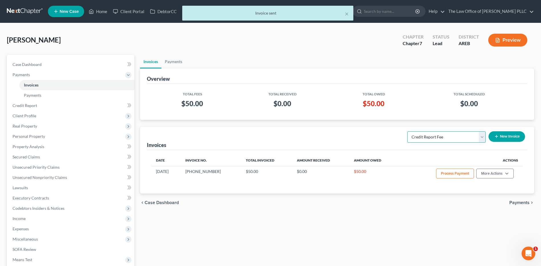
click at [480, 135] on select "Select Template... Credit Report Fee Chapter 7 Filing and Processing Fee Chapte…" at bounding box center [446, 136] width 78 height 11
select select "1"
click at [408, 131] on select "Select Template... Credit Report Fee Chapter 7 Filing and Processing Fee Chapte…" at bounding box center [446, 136] width 78 height 11
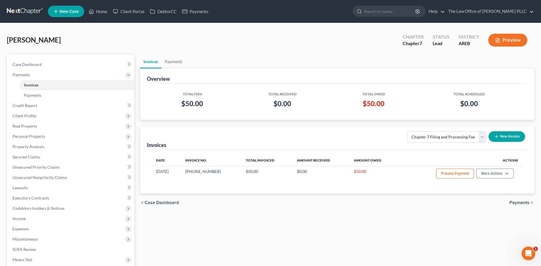
click at [501, 138] on button "New Invoice" at bounding box center [506, 136] width 36 height 11
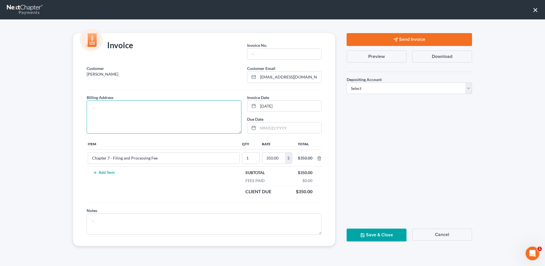
click at [92, 103] on textarea at bounding box center [164, 116] width 155 height 33
paste textarea "3502 West Capital Avenue, Little Rock, AR 72205"
click at [138, 109] on textarea "3502 West Capital Avenue, Little Rock, AR 72205" at bounding box center [164, 116] width 155 height 33
type textarea "3502 West Capital Avenue Little Rock, AR 72205"
click at [257, 50] on input "text" at bounding box center [284, 53] width 74 height 11
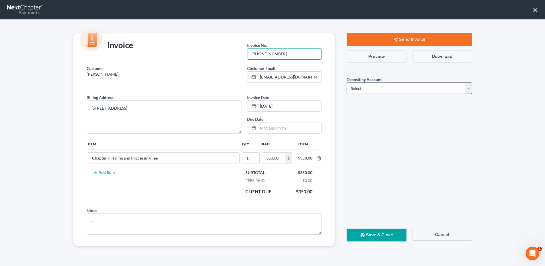
type input "[PHONE_NUMBER]"
click at [363, 93] on select "Select Operation Trust" at bounding box center [409, 87] width 125 height 11
select select "0"
click at [347, 82] on select "Select Operation Trust" at bounding box center [409, 87] width 125 height 11
click at [394, 37] on icon "button" at bounding box center [395, 39] width 5 height 5
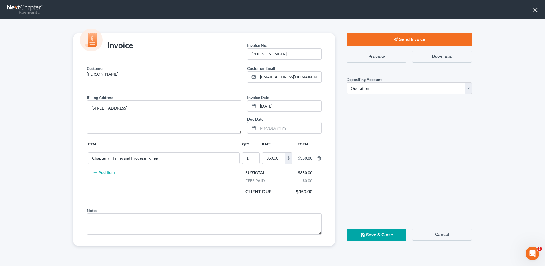
click at [389, 239] on button "Save & Close" at bounding box center [377, 234] width 60 height 13
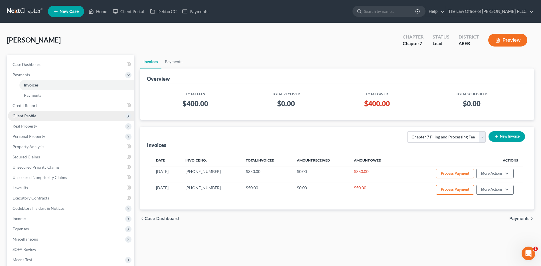
click at [29, 117] on span "Client Profile" at bounding box center [25, 115] width 24 height 5
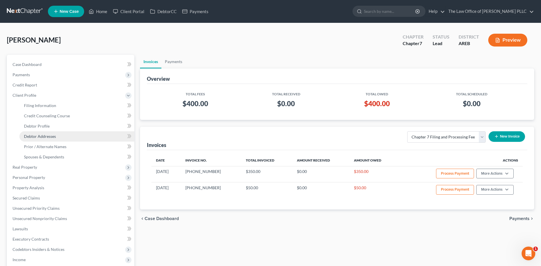
click at [45, 138] on span "Debtor Addresses" at bounding box center [40, 136] width 32 height 5
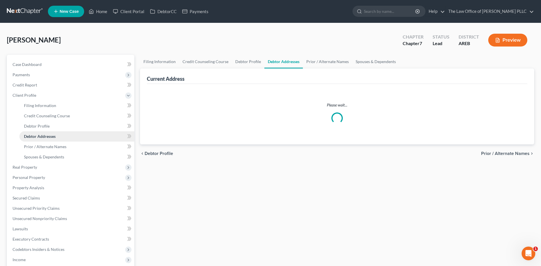
select select "0"
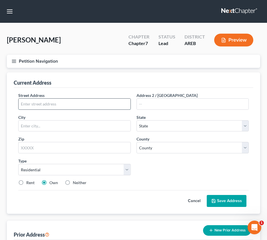
click at [41, 104] on input "text" at bounding box center [75, 104] width 112 height 11
paste input "3502 West Capital Avenue, Little Rock, A"
type input "3502 West Capital Avenue, Little Rock, A"
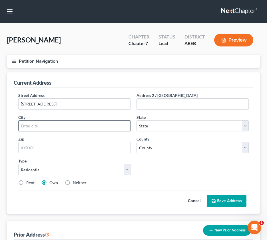
drag, startPoint x: 57, startPoint y: 127, endPoint x: 50, endPoint y: 127, distance: 7.4
click at [57, 127] on input "text" at bounding box center [75, 126] width 112 height 11
type input "Little Rock"
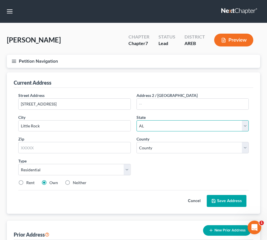
click at [146, 123] on select "State AL AK AR AZ CA CO CT DE DC FL GA GU HI ID IL IN IA KS KY LA ME MD MA MI M…" at bounding box center [192, 125] width 112 height 11
select select "2"
click at [136, 120] on select "State AL AK AR AZ CA CO CT DE DC FL GA GU HI ID IL IN IA KS KY LA ME MD MA MI M…" at bounding box center [192, 125] width 112 height 11
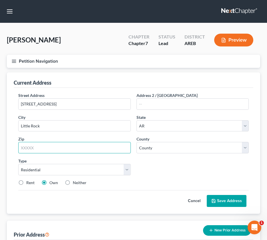
click at [35, 150] on input "text" at bounding box center [74, 147] width 112 height 11
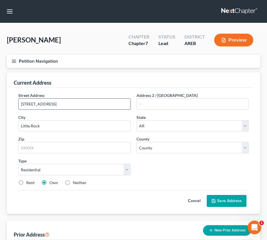
drag, startPoint x: 67, startPoint y: 104, endPoint x: 109, endPoint y: 103, distance: 41.7
click at [109, 103] on input "3502 West Capital Avenue, Little Rock, A" at bounding box center [75, 104] width 112 height 11
type input "3502 West Capital Avenue"
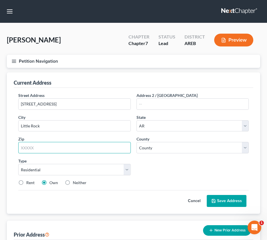
click at [21, 148] on input "text" at bounding box center [74, 147] width 112 height 11
type input "72205"
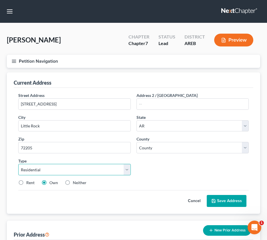
click at [36, 172] on select "Select Residential Mailing Rental Business" at bounding box center [74, 169] width 112 height 11
select select "2"
click at [18, 164] on select "Select Residential Mailing Rental Business" at bounding box center [74, 169] width 112 height 11
click at [26, 184] on label "Rent" at bounding box center [30, 183] width 8 height 6
click at [29, 184] on input "Rent" at bounding box center [31, 182] width 4 height 4
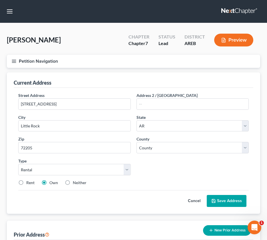
radio input "true"
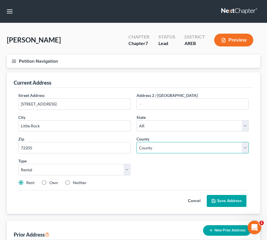
click at [196, 144] on select "County Arkansas County Ashley County Baxter County Benton County Boone County B…" at bounding box center [192, 147] width 112 height 11
select select "59"
click at [136, 142] on select "County Arkansas County Ashley County Baxter County Benton County Boone County B…" at bounding box center [192, 147] width 112 height 11
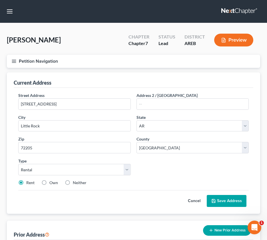
click at [220, 201] on button "Save Address" at bounding box center [226, 201] width 40 height 12
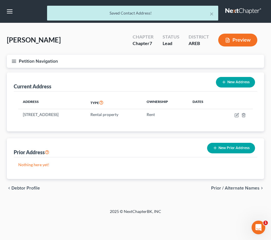
click at [18, 62] on button "Petition Navigation" at bounding box center [135, 61] width 257 height 13
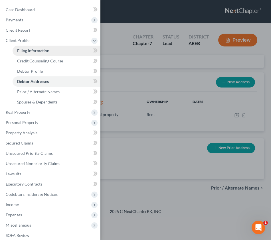
click at [31, 51] on span "Filing Information" at bounding box center [33, 50] width 32 height 5
select select "1"
select select "0"
select select "5"
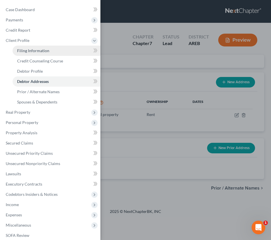
select select "2"
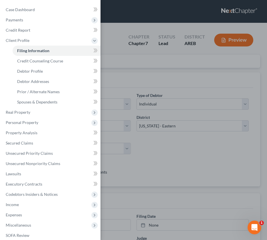
click at [184, 71] on div "Case Dashboard Payments Invoices Payments Payments Credit Report Client Profile" at bounding box center [133, 120] width 267 height 240
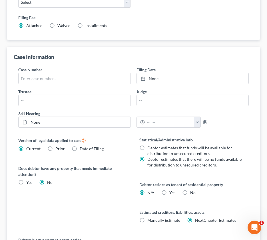
scroll to position [61, 0]
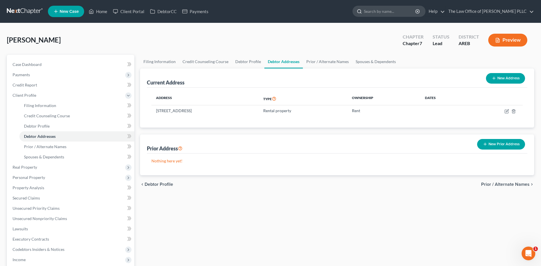
click at [389, 13] on input "search" at bounding box center [390, 11] width 52 height 11
type input "DILKS"
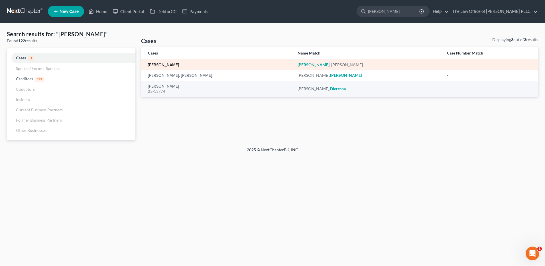
click at [158, 67] on link "[PERSON_NAME]" at bounding box center [163, 65] width 31 height 4
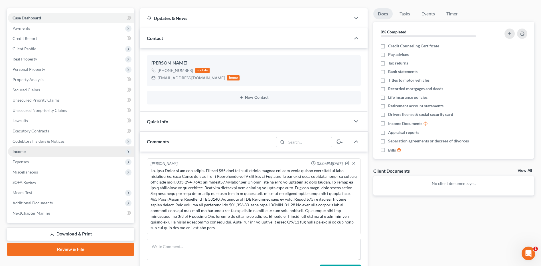
scroll to position [29, 0]
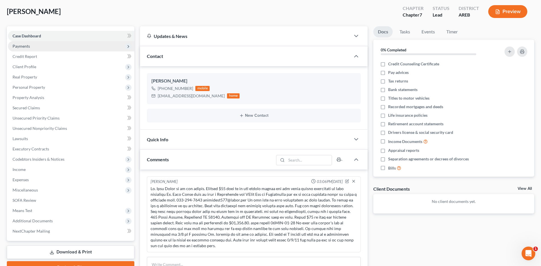
click at [22, 47] on span "Payments" at bounding box center [21, 46] width 17 height 5
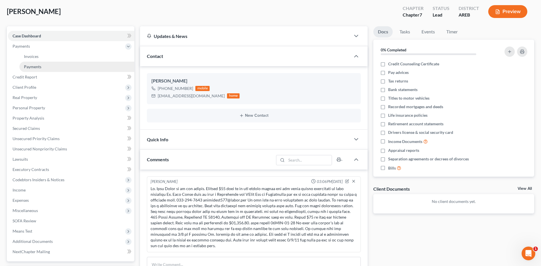
click at [36, 68] on span "Payments" at bounding box center [32, 66] width 17 height 5
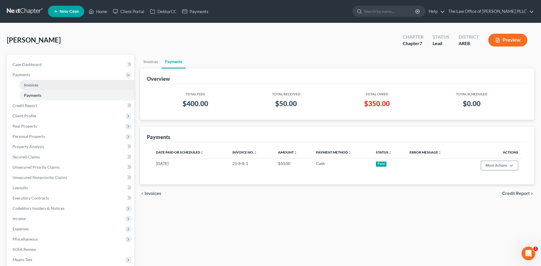
click at [27, 84] on span "Invoices" at bounding box center [31, 84] width 15 height 5
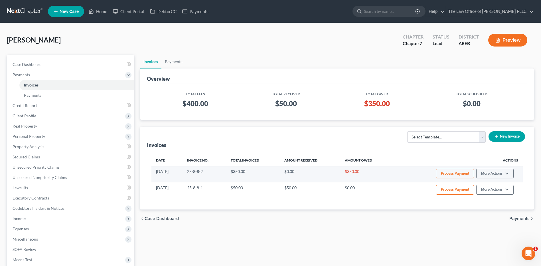
click at [461, 174] on button "Process Payment" at bounding box center [455, 173] width 38 height 10
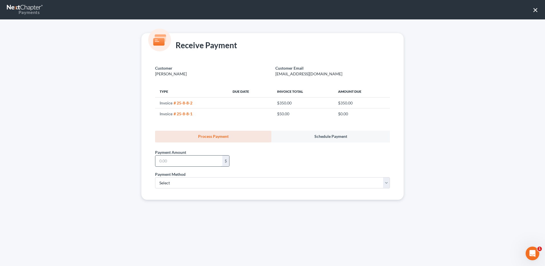
click at [204, 159] on input "text" at bounding box center [188, 160] width 67 height 11
type input "350.00"
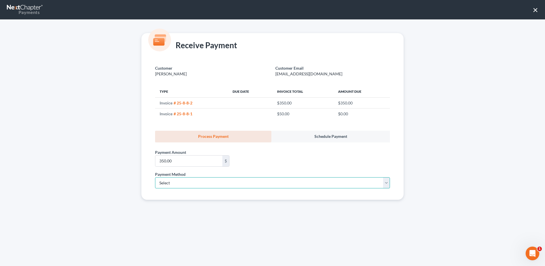
click at [185, 180] on select "Select ACH Credit Card" at bounding box center [272, 182] width 235 height 11
select select "0"
click at [155, 177] on select "Select ACH Credit Card" at bounding box center [272, 182] width 235 height 11
select select "2"
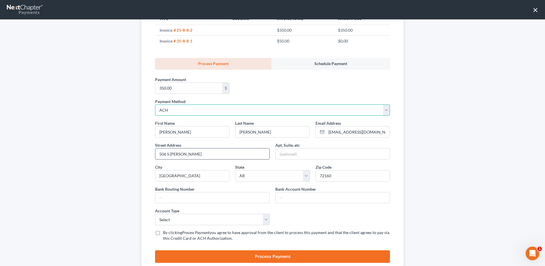
scroll to position [86, 0]
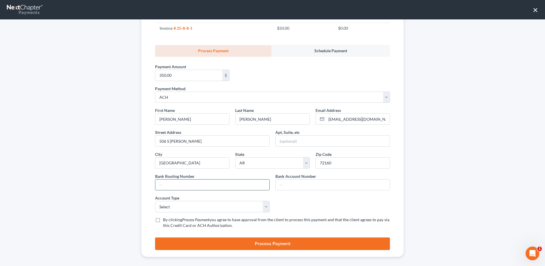
click at [179, 186] on input "text" at bounding box center [212, 184] width 114 height 11
type input "082907477"
click at [285, 184] on input "text" at bounding box center [333, 184] width 114 height 11
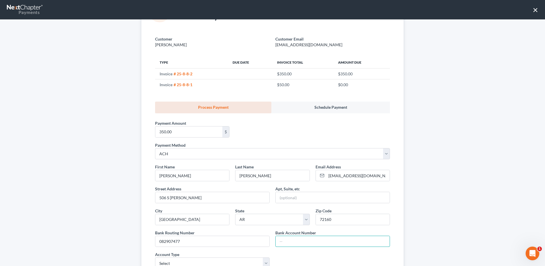
scroll to position [29, 0]
click at [177, 157] on select "Select ACH Credit Card" at bounding box center [272, 154] width 235 height 11
select select "1"
click at [155, 149] on select "Select ACH Credit Card" at bounding box center [272, 154] width 235 height 11
select select "2"
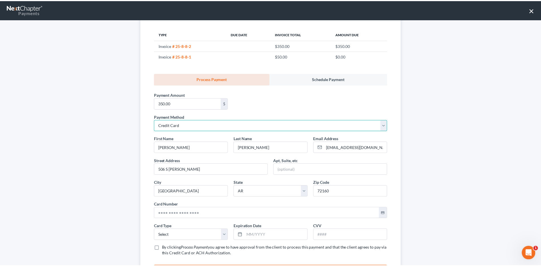
scroll to position [90, 0]
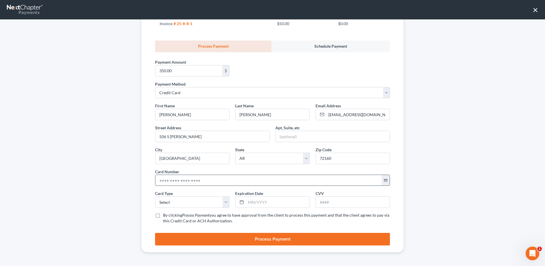
drag, startPoint x: 205, startPoint y: 176, endPoint x: 158, endPoint y: 185, distance: 47.4
click at [158, 185] on input "text" at bounding box center [268, 180] width 226 height 11
type input "4049 3601 0883 6308"
click at [440, 171] on div "Receive Payment Customer Dilks, John Customer Email johndilks516@gmail.com Type…" at bounding box center [272, 142] width 545 height 246
click at [176, 201] on select "Select Visa MasterCard Discover American Express" at bounding box center [192, 201] width 74 height 11
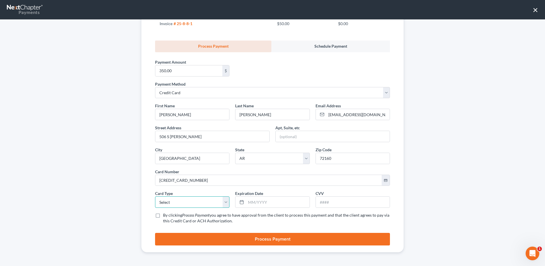
select select "0"
click at [155, 196] on select "Select Visa MasterCard Discover American Express" at bounding box center [192, 201] width 74 height 11
click at [273, 202] on input "text" at bounding box center [277, 201] width 63 height 11
type input "08/2028"
click at [330, 202] on input "text" at bounding box center [353, 201] width 74 height 11
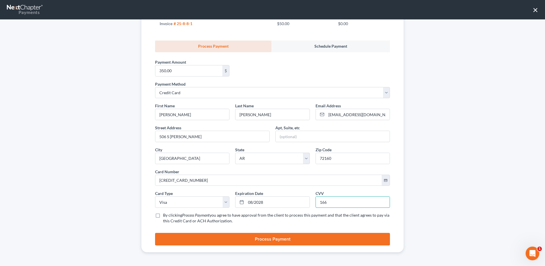
type input "166"
click at [163, 215] on label "By clicking Process Payment you agree to have approval from the client to proce…" at bounding box center [276, 217] width 227 height 11
click at [165, 215] on input "By clicking Process Payment you agree to have approval from the client to proce…" at bounding box center [167, 214] width 4 height 4
checkbox input "true"
click at [266, 237] on button "Process Payment" at bounding box center [272, 239] width 235 height 13
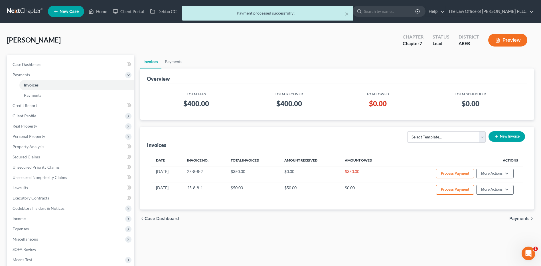
click at [270, 59] on ul "Invoices Payments" at bounding box center [337, 62] width 394 height 14
click at [283, 66] on ul "Invoices Payments" at bounding box center [337, 62] width 394 height 14
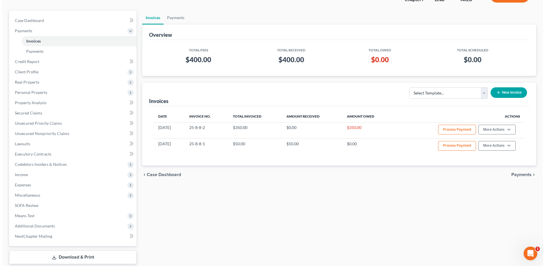
scroll to position [0, 0]
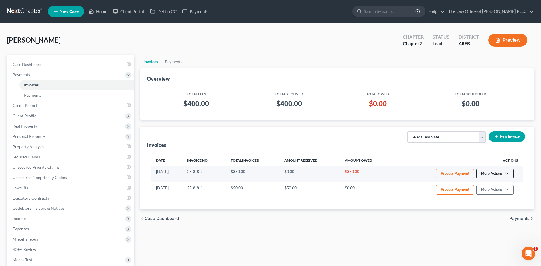
click at [498, 170] on button "More Actions" at bounding box center [494, 173] width 37 height 10
click at [492, 187] on link "View/Edit" at bounding box center [502, 185] width 67 height 10
select select "0"
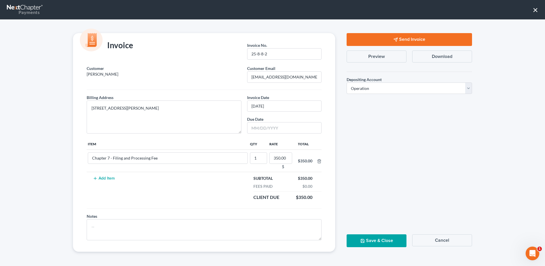
scroll to position [29, 0]
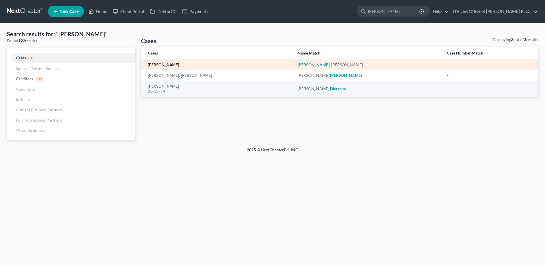
click at [161, 64] on link "[PERSON_NAME]" at bounding box center [163, 65] width 31 height 4
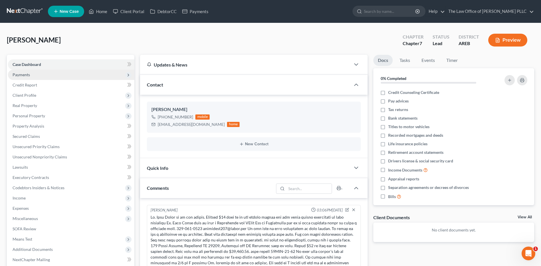
click at [32, 74] on span "Payments" at bounding box center [71, 75] width 126 height 10
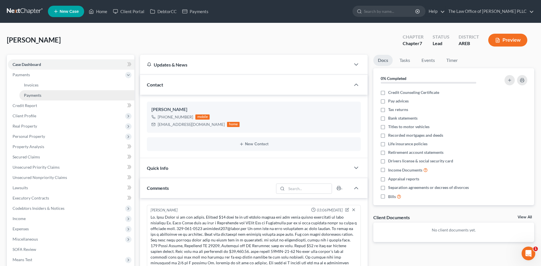
click at [33, 95] on span "Payments" at bounding box center [32, 95] width 17 height 5
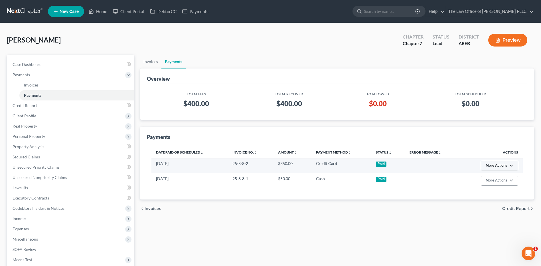
click at [489, 168] on button "More Actions" at bounding box center [499, 166] width 37 height 10
click at [440, 164] on td at bounding box center [432, 165] width 55 height 15
click at [332, 165] on td "Credit Card" at bounding box center [341, 165] width 60 height 15
click at [505, 164] on button "More Actions" at bounding box center [499, 166] width 37 height 10
click at [506, 164] on button "More Actions" at bounding box center [499, 166] width 37 height 10
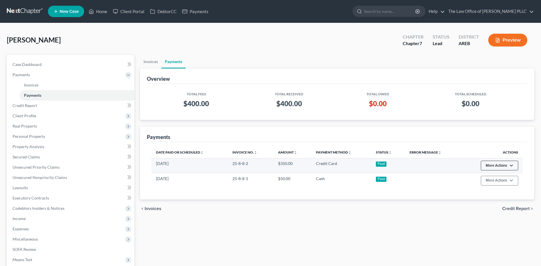
click at [495, 165] on button "More Actions" at bounding box center [499, 166] width 37 height 10
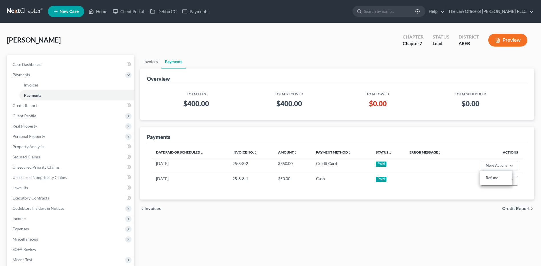
click at [412, 118] on div "Total Fees Total Received Total Owed Total Scheduled $400.00 $400.00 $0.00 $0.00" at bounding box center [337, 102] width 380 height 36
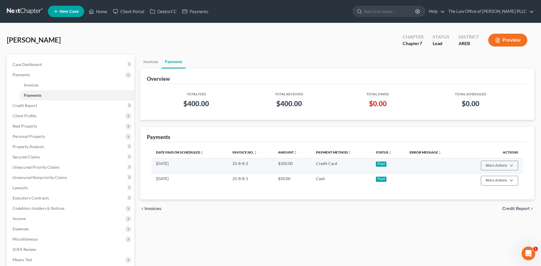
click at [239, 165] on td "25-8-8-2" at bounding box center [251, 165] width 46 height 15
click at [170, 162] on td "[DATE]" at bounding box center [189, 165] width 76 height 15
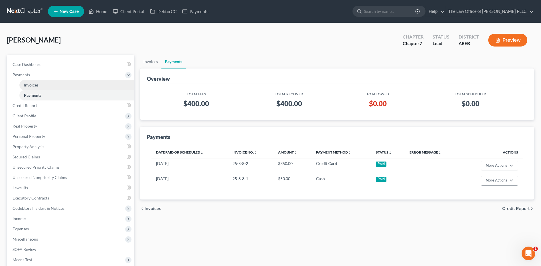
click at [58, 85] on link "Invoices" at bounding box center [76, 85] width 115 height 10
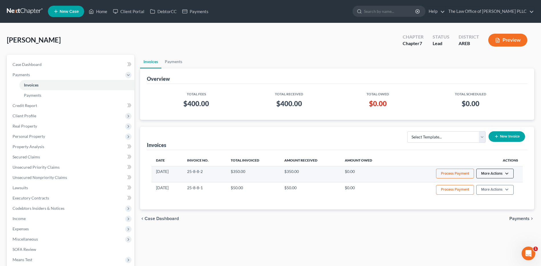
click at [504, 172] on button "More Actions" at bounding box center [494, 173] width 37 height 10
click at [495, 184] on link "View/Edit" at bounding box center [502, 185] width 67 height 10
select select "0"
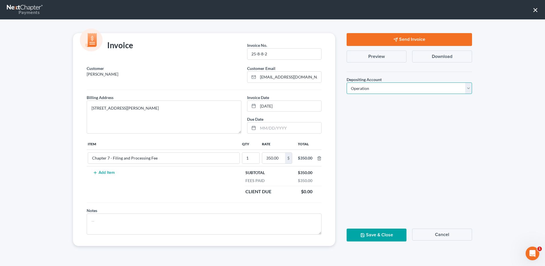
click at [358, 90] on select "Select Operation Trust" at bounding box center [409, 87] width 125 height 11
drag, startPoint x: 307, startPoint y: 101, endPoint x: 343, endPoint y: 33, distance: 77.0
click at [343, 33] on div "Send Invoice Preview Download Depositing Account * Select Operation Trust Save …" at bounding box center [409, 139] width 137 height 213
click at [411, 128] on div "Send Invoice Preview Download Depositing Account * Select Operation Trust Save …" at bounding box center [409, 139] width 137 height 213
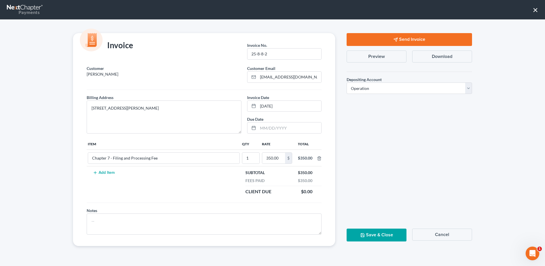
click at [424, 57] on button "Download" at bounding box center [442, 56] width 60 height 12
click at [534, 9] on button "×" at bounding box center [535, 9] width 5 height 9
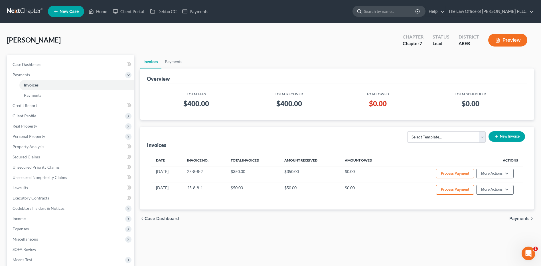
click at [389, 12] on input "search" at bounding box center [390, 11] width 52 height 11
type input "[PERSON_NAME]"
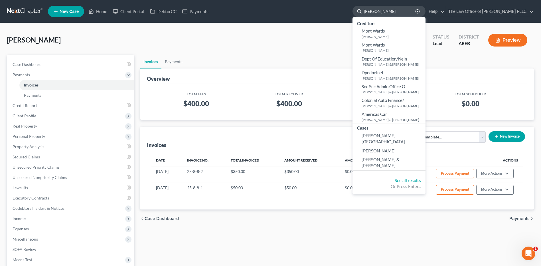
drag, startPoint x: 376, startPoint y: 12, endPoint x: 359, endPoint y: 11, distance: 17.4
click at [359, 11] on div "[PERSON_NAME]" at bounding box center [388, 11] width 73 height 11
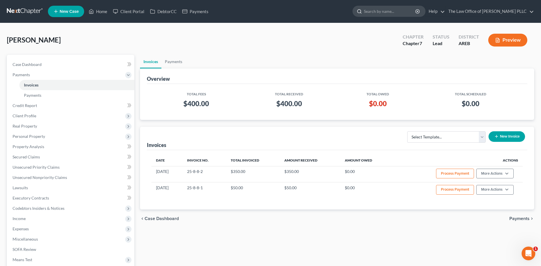
click at [397, 13] on input "search" at bounding box center [390, 11] width 52 height 11
type input "[PERSON_NAME]"
click at [372, 34] on link "[PERSON_NAME]" at bounding box center [388, 31] width 73 height 9
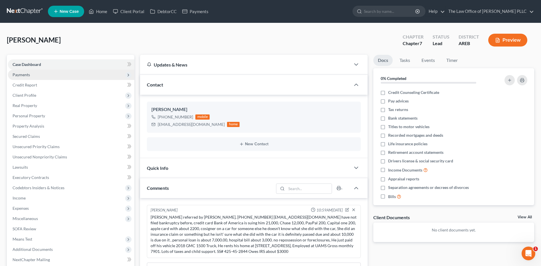
click at [24, 72] on span "Payments" at bounding box center [21, 74] width 17 height 5
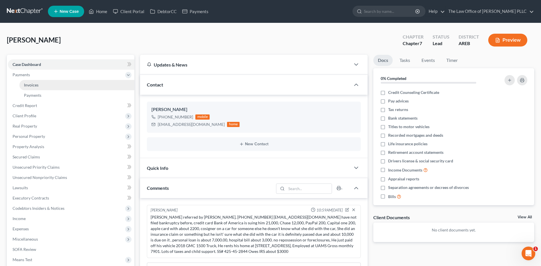
click at [30, 84] on span "Invoices" at bounding box center [31, 84] width 15 height 5
